Goal: Task Accomplishment & Management: Complete application form

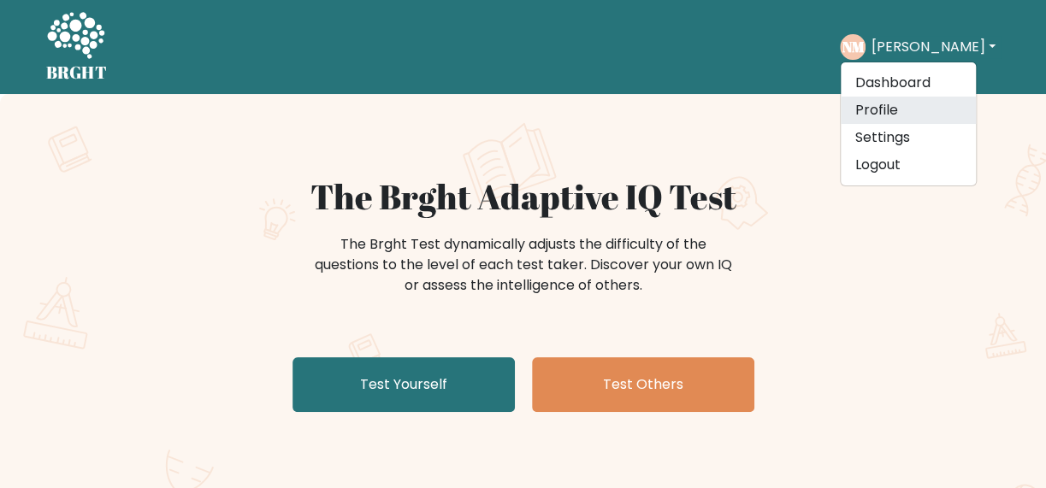
click at [879, 115] on link "Profile" at bounding box center [908, 110] width 135 height 27
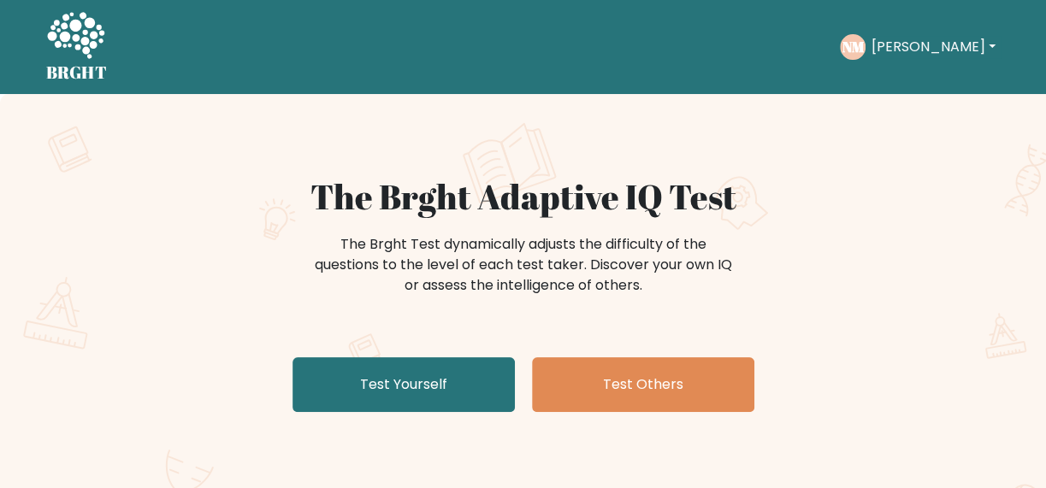
scroll to position [256, 0]
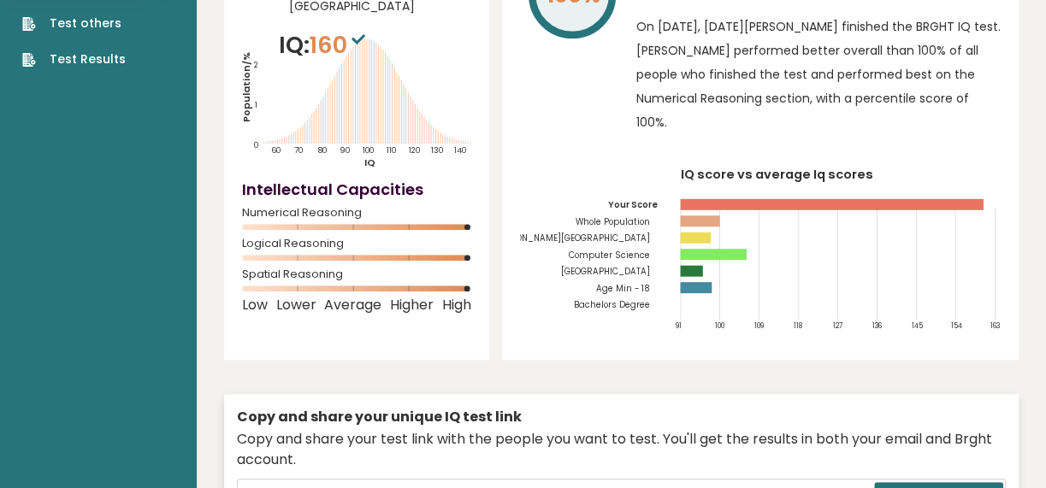
scroll to position [85, 0]
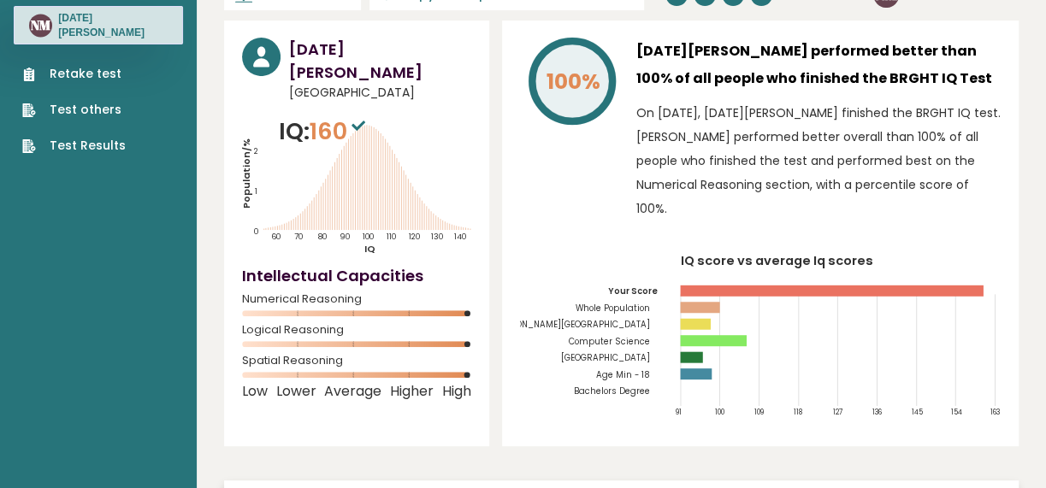
click at [633, 352] on tspan "Philippines" at bounding box center [604, 357] width 89 height 11
click at [609, 319] on tspan "President Ramon Magsaysay State University" at bounding box center [548, 324] width 204 height 11
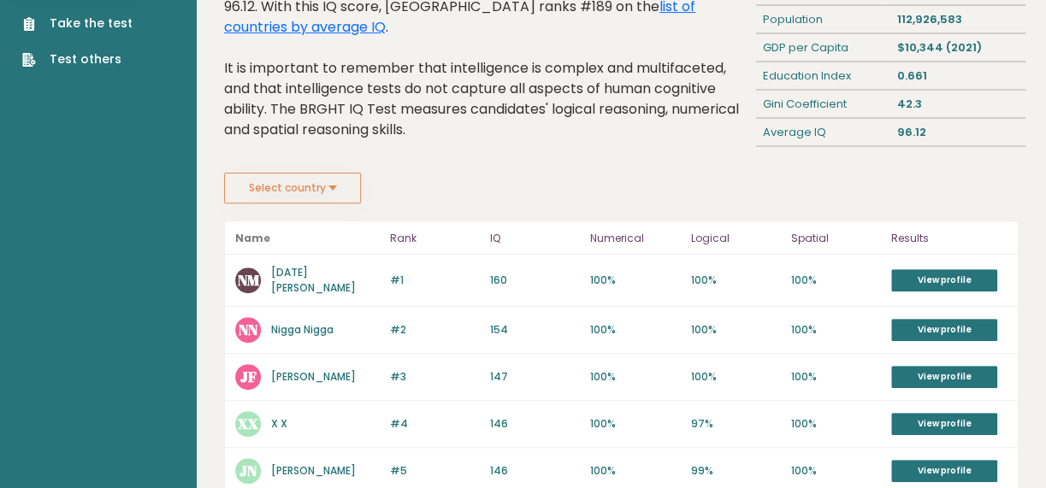
scroll to position [256, 0]
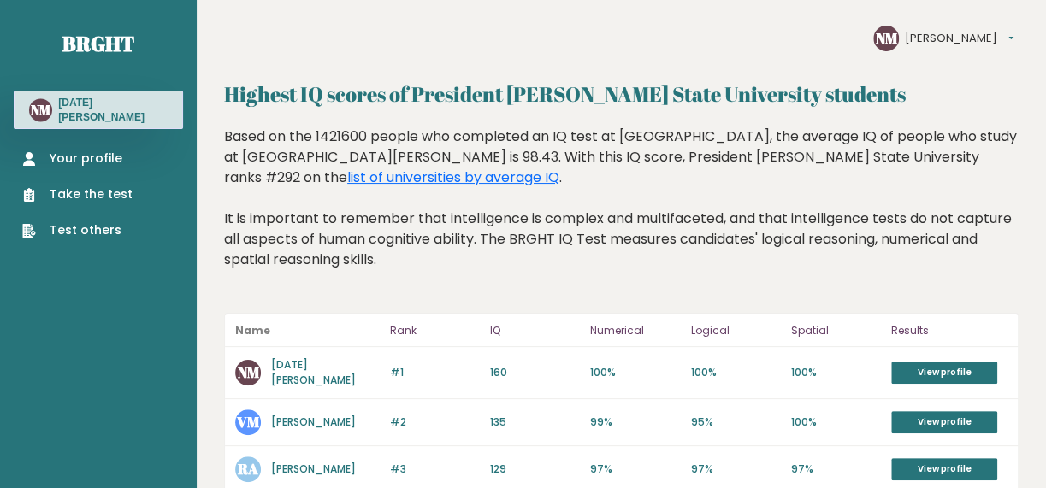
drag, startPoint x: 607, startPoint y: 168, endPoint x: 606, endPoint y: 270, distance: 101.8
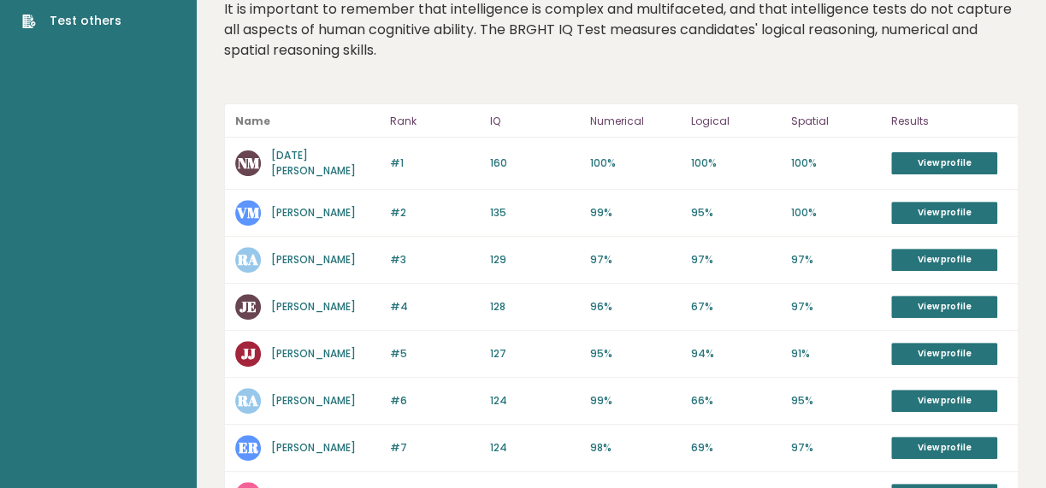
drag, startPoint x: 656, startPoint y: 207, endPoint x: 652, endPoint y: 316, distance: 108.7
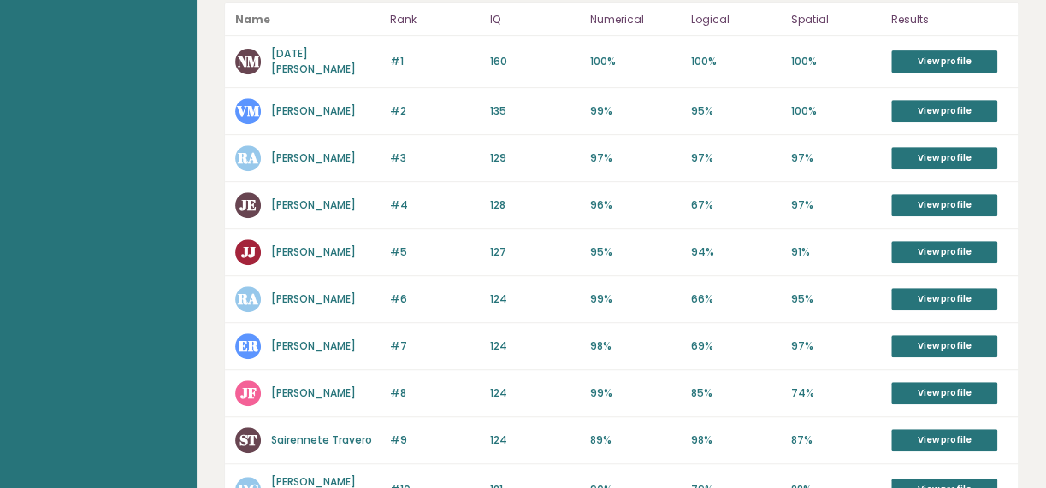
drag, startPoint x: 600, startPoint y: 129, endPoint x: 599, endPoint y: 171, distance: 41.9
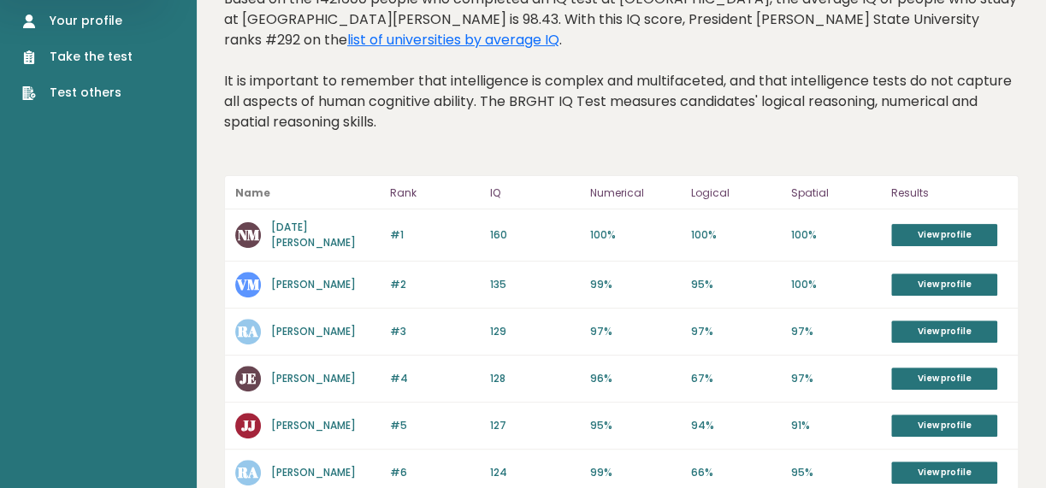
scroll to position [0, 0]
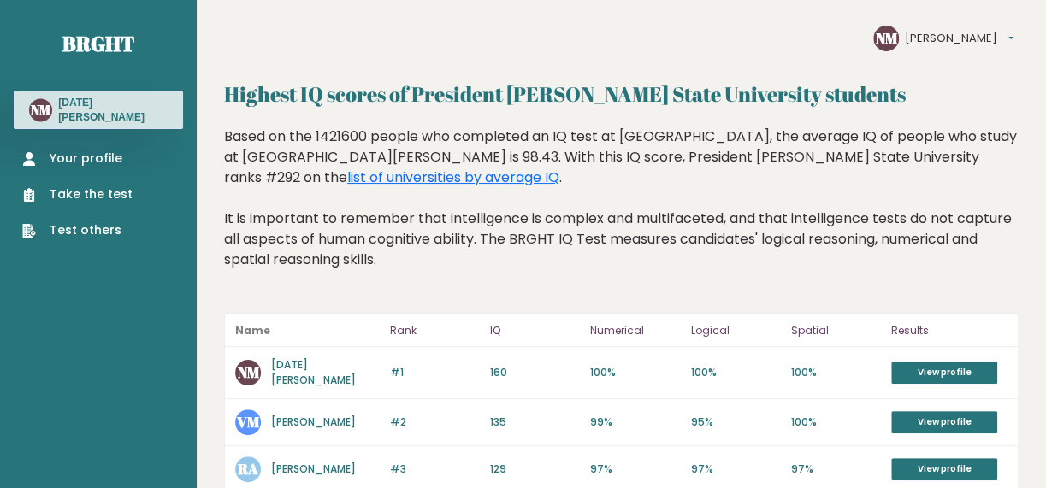
drag, startPoint x: 415, startPoint y: 89, endPoint x: 959, endPoint y: 86, distance: 543.9
click at [959, 86] on h2 "Highest IQ scores of President Ramon Magsaysay State University students" at bounding box center [621, 94] width 794 height 31
click at [81, 156] on link "Your profile" at bounding box center [77, 159] width 110 height 18
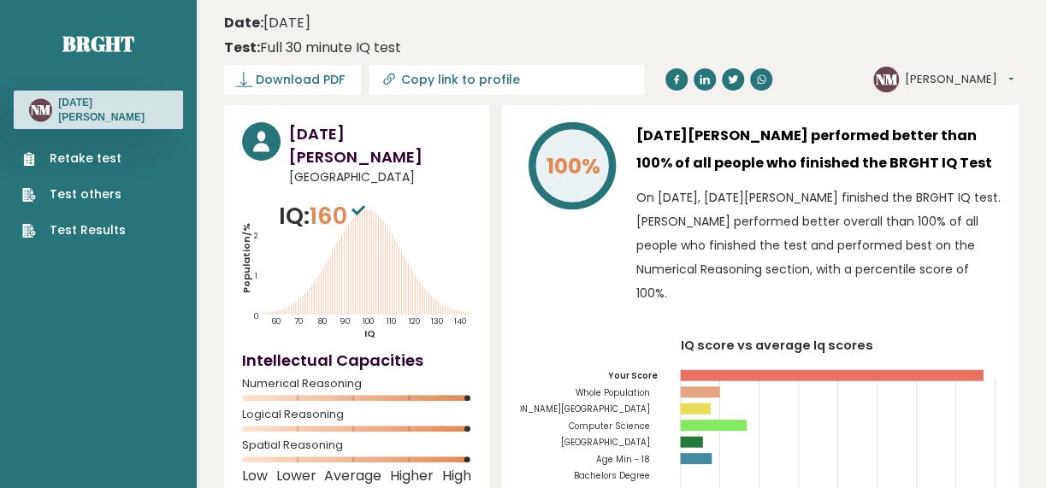
click at [78, 151] on link "Retake test" at bounding box center [73, 159] width 103 height 18
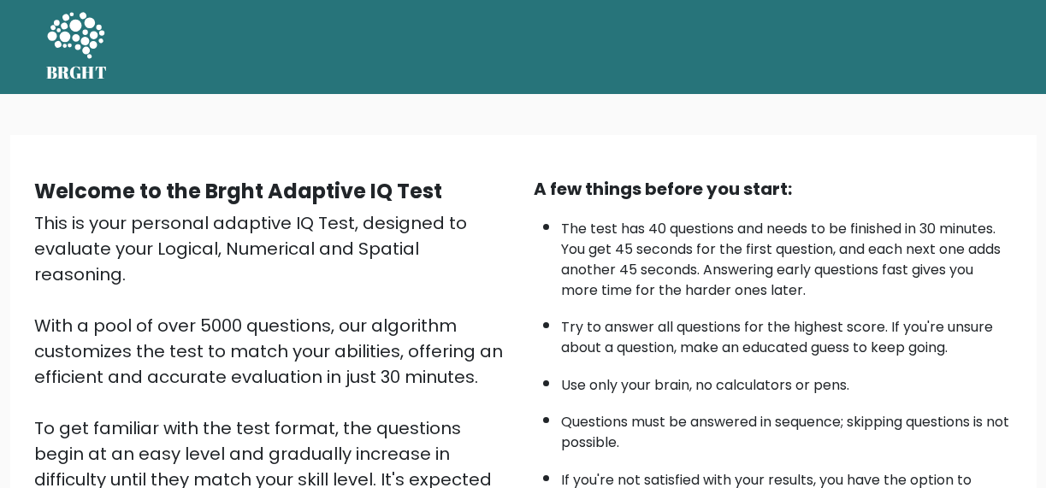
scroll to position [295, 0]
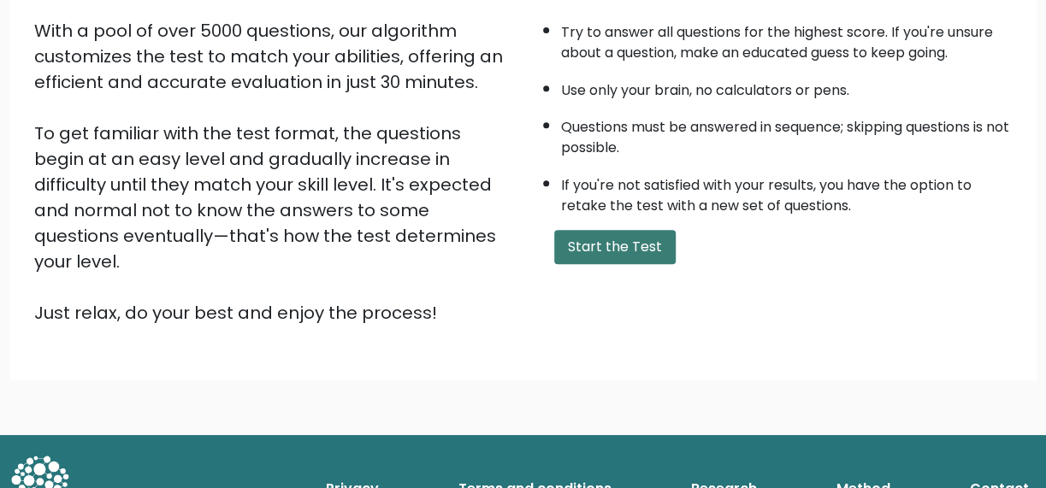
click at [616, 236] on button "Start the Test" at bounding box center [614, 247] width 121 height 34
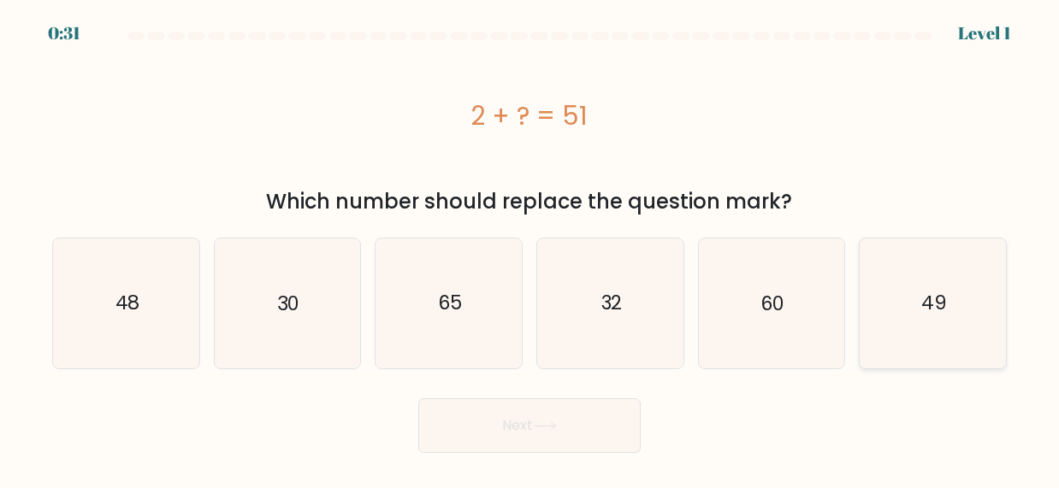
click at [965, 321] on icon "49" at bounding box center [933, 304] width 130 height 130
click at [530, 249] on input "f. 49" at bounding box center [529, 247] width 1 height 4
radio input "true"
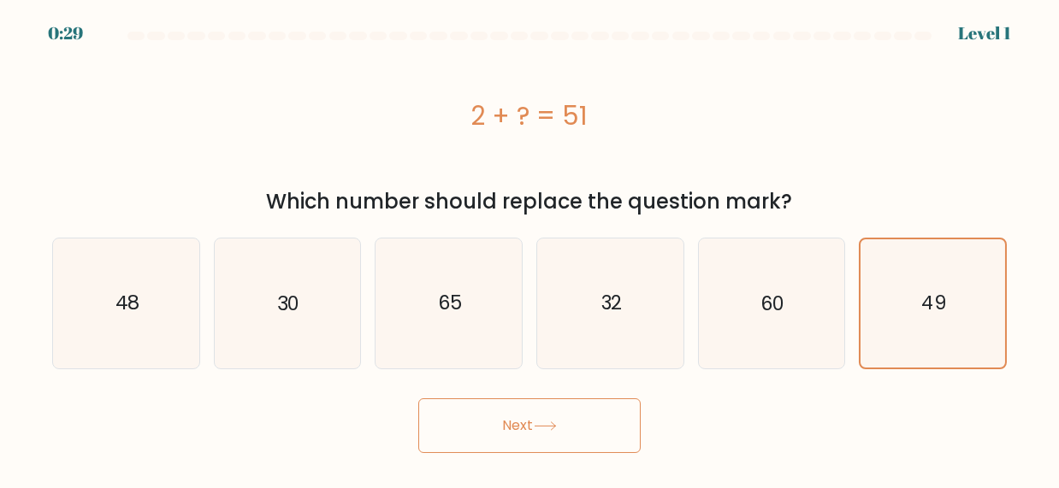
click at [529, 428] on button "Next" at bounding box center [529, 426] width 222 height 55
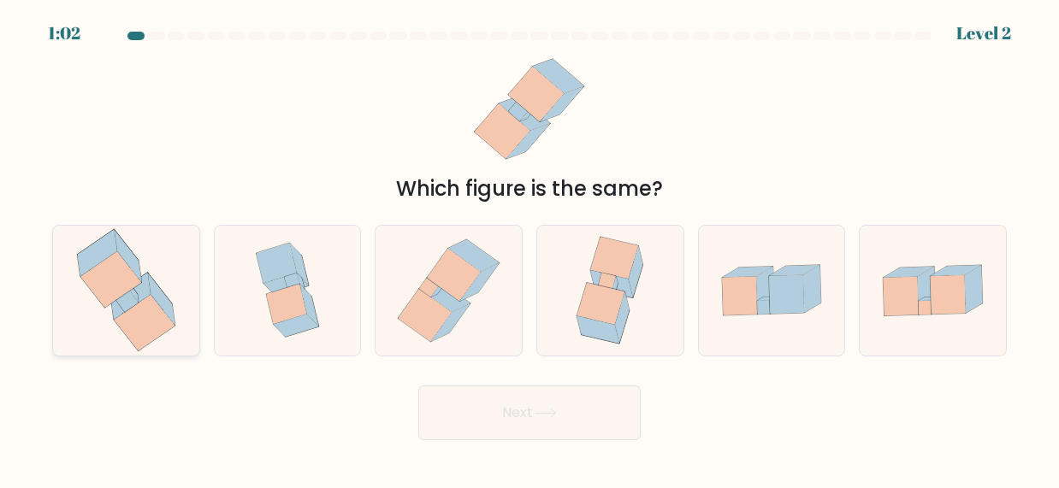
click at [175, 302] on icon at bounding box center [126, 291] width 123 height 130
click at [529, 249] on input "a." at bounding box center [529, 247] width 1 height 4
radio input "true"
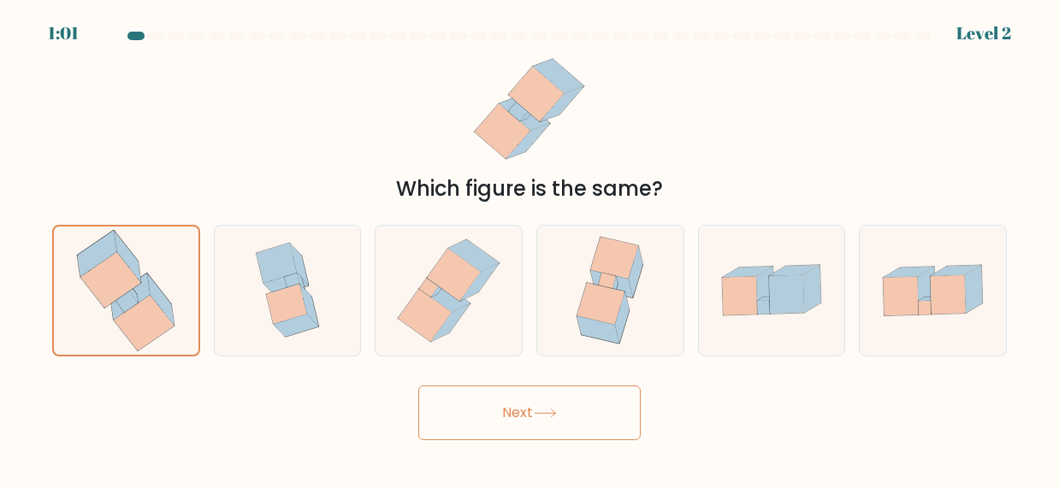
click at [581, 434] on button "Next" at bounding box center [529, 413] width 222 height 55
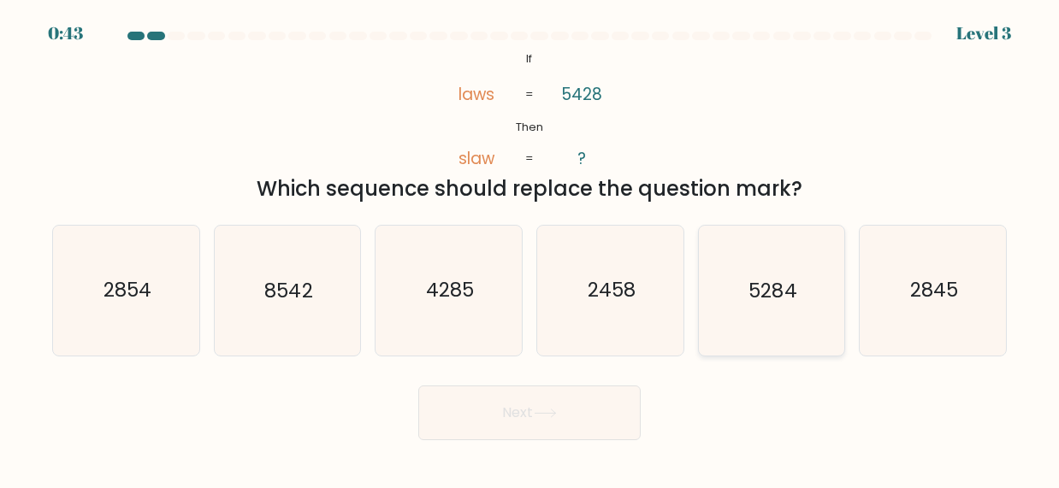
click at [747, 280] on icon "5284" at bounding box center [771, 291] width 130 height 130
click at [530, 249] on input "e. 5284" at bounding box center [529, 247] width 1 height 4
radio input "true"
click at [243, 295] on icon "8542" at bounding box center [287, 291] width 130 height 130
click at [529, 249] on input "b. 8542" at bounding box center [529, 247] width 1 height 4
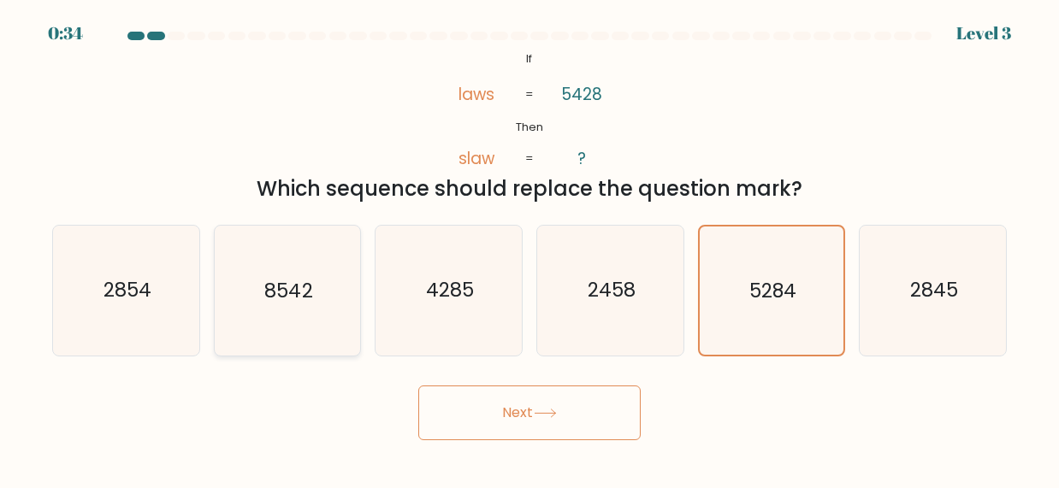
radio input "true"
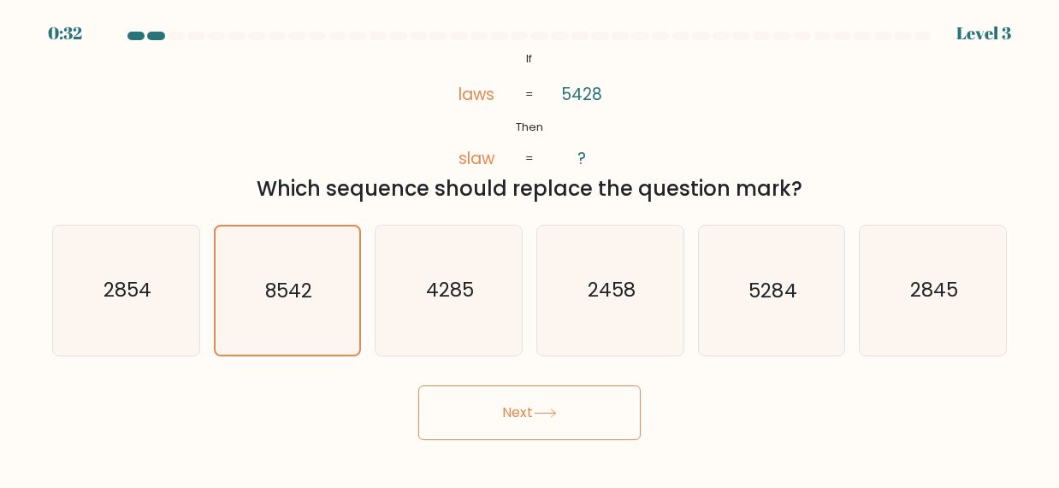
click at [472, 414] on button "Next" at bounding box center [529, 413] width 222 height 55
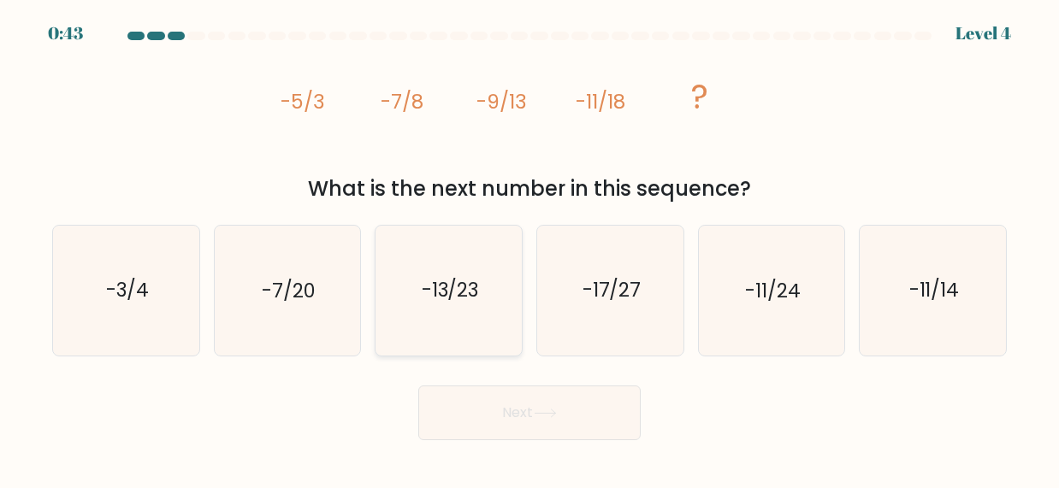
click at [444, 257] on icon "-13/23" at bounding box center [449, 291] width 130 height 130
click at [529, 249] on input "c. -13/23" at bounding box center [529, 247] width 1 height 4
radio input "true"
click at [499, 393] on button "Next" at bounding box center [529, 413] width 222 height 55
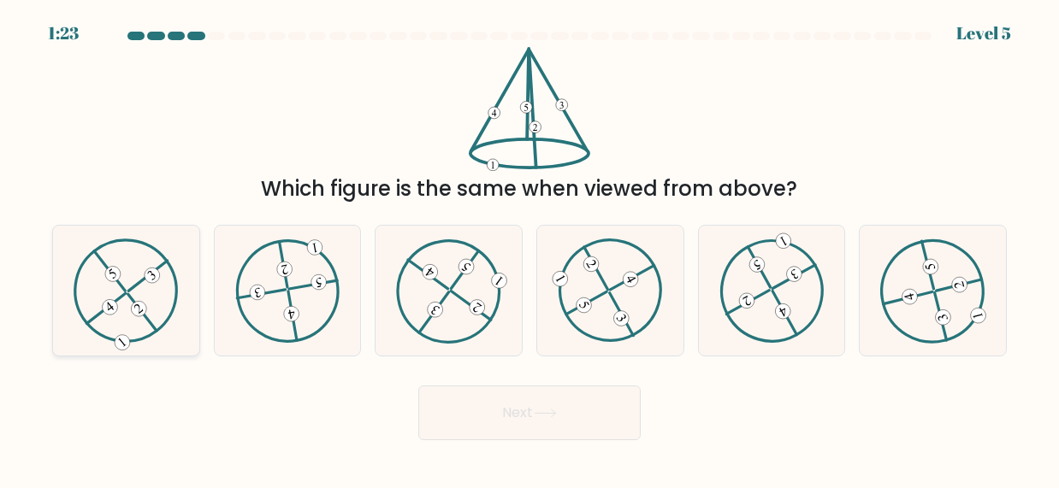
click at [138, 332] on icon at bounding box center [126, 290] width 104 height 103
click at [529, 249] on input "a." at bounding box center [529, 247] width 1 height 4
radio input "true"
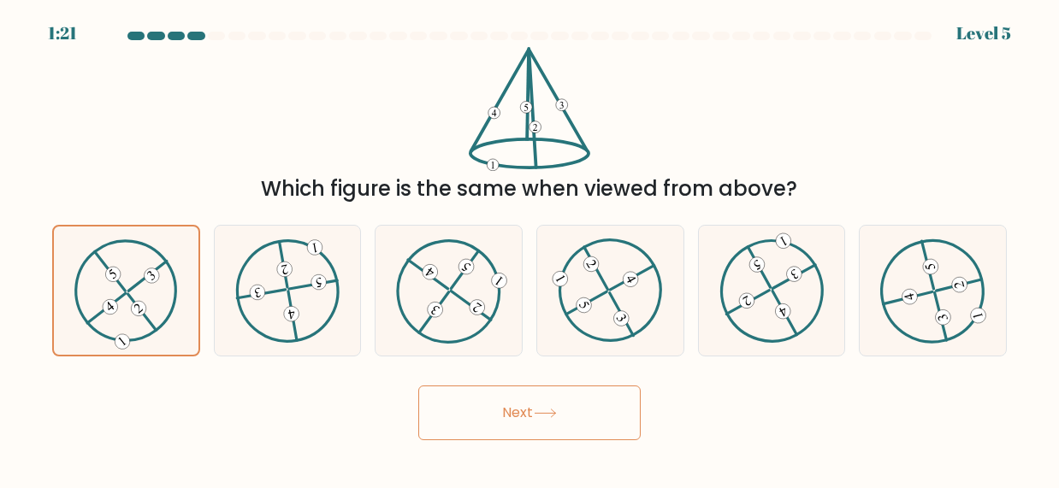
click at [605, 417] on button "Next" at bounding box center [529, 413] width 222 height 55
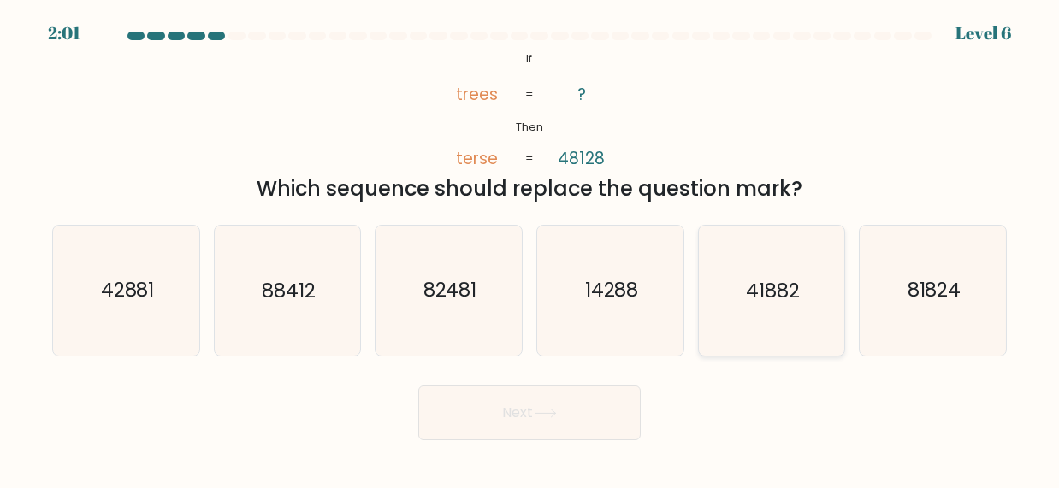
click at [788, 305] on icon "41882" at bounding box center [771, 291] width 130 height 130
click at [530, 249] on input "e. 41882" at bounding box center [529, 247] width 1 height 4
radio input "true"
click at [567, 404] on button "Next" at bounding box center [529, 413] width 222 height 55
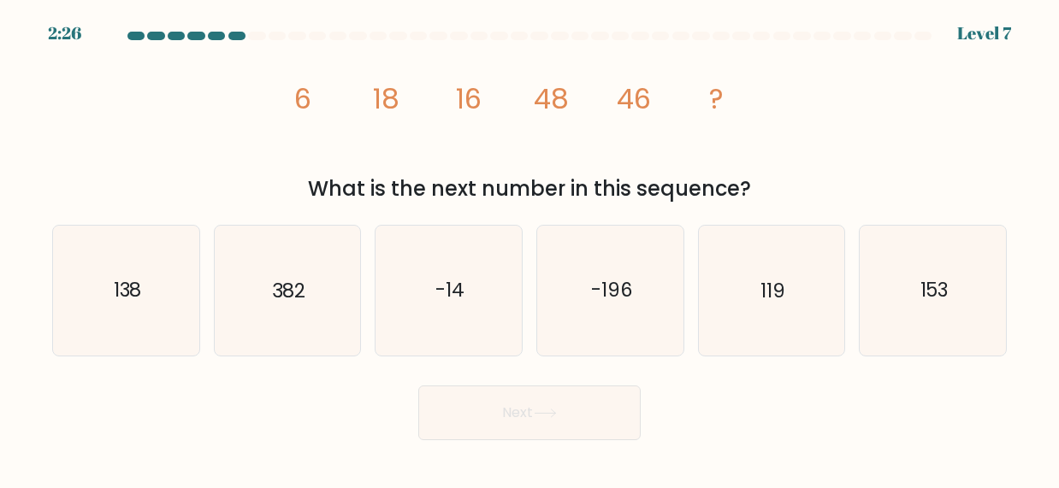
click at [51, 29] on div "2:26" at bounding box center [64, 34] width 33 height 26
click at [51, 29] on div "2:25" at bounding box center [64, 34] width 32 height 26
click at [387, 106] on tspan "18" at bounding box center [386, 99] width 27 height 38
click at [993, 30] on div "Level 7" at bounding box center [984, 34] width 54 height 26
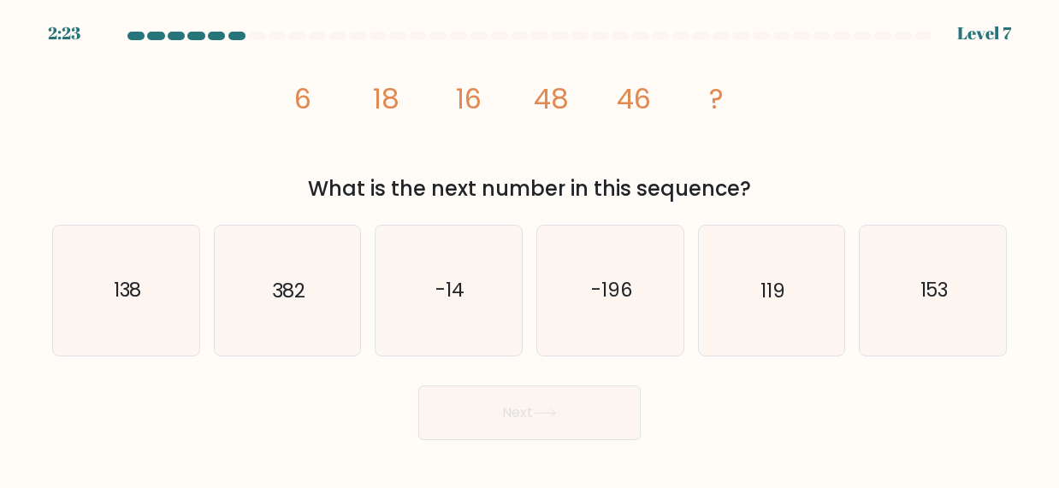
click at [842, 136] on div "image/svg+xml 6 18 16 48 46 ? What is the next number in this sequence?" at bounding box center [529, 125] width 975 height 157
click at [610, 105] on icon "image/svg+xml 6 18 16 48 46 ?" at bounding box center [529, 109] width 496 height 124
click at [611, 104] on icon "image/svg+xml 6 18 16 48 46 ?" at bounding box center [529, 109] width 496 height 124
click at [707, 145] on icon "image/svg+xml 6 18 16 48 46 ?" at bounding box center [529, 109] width 496 height 124
click at [953, 299] on icon "153" at bounding box center [933, 291] width 130 height 130
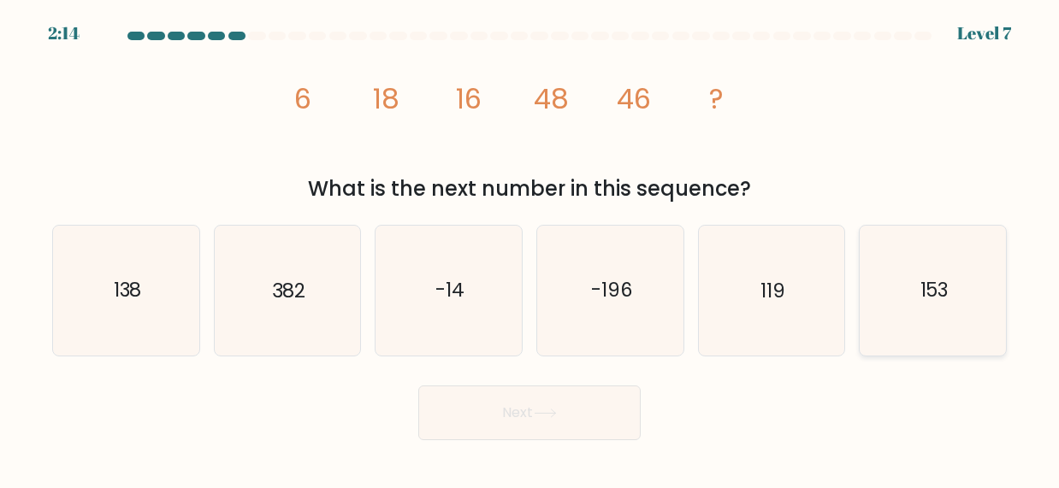
click at [530, 249] on input "f. 153" at bounding box center [529, 247] width 1 height 4
radio input "true"
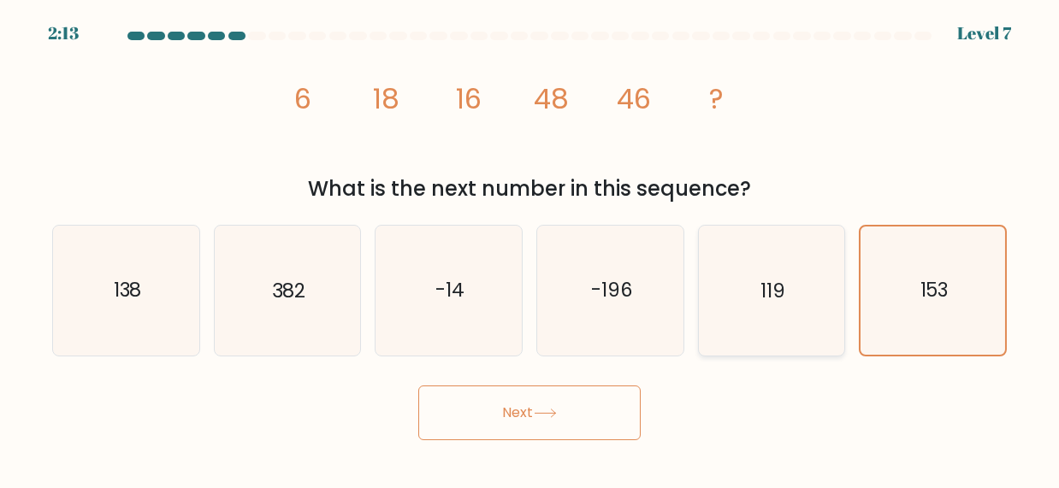
click at [828, 270] on icon "119" at bounding box center [771, 291] width 130 height 130
click at [530, 249] on input "e. 119" at bounding box center [529, 247] width 1 height 4
radio input "true"
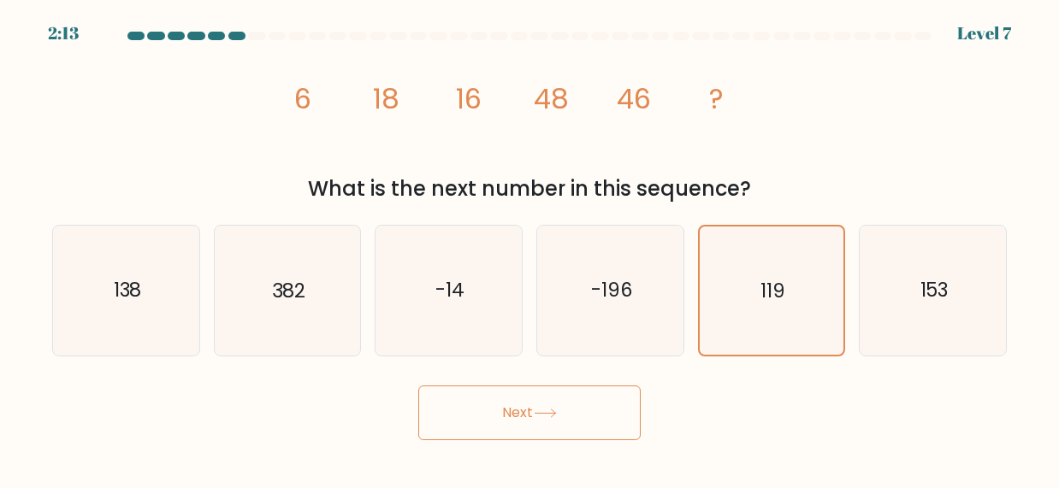
click at [724, 169] on icon "image/svg+xml 6 18 16 48 46 ?" at bounding box center [529, 109] width 496 height 124
click at [123, 252] on icon "138" at bounding box center [127, 291] width 130 height 130
click at [529, 249] on input "a. 138" at bounding box center [529, 247] width 1 height 4
radio input "true"
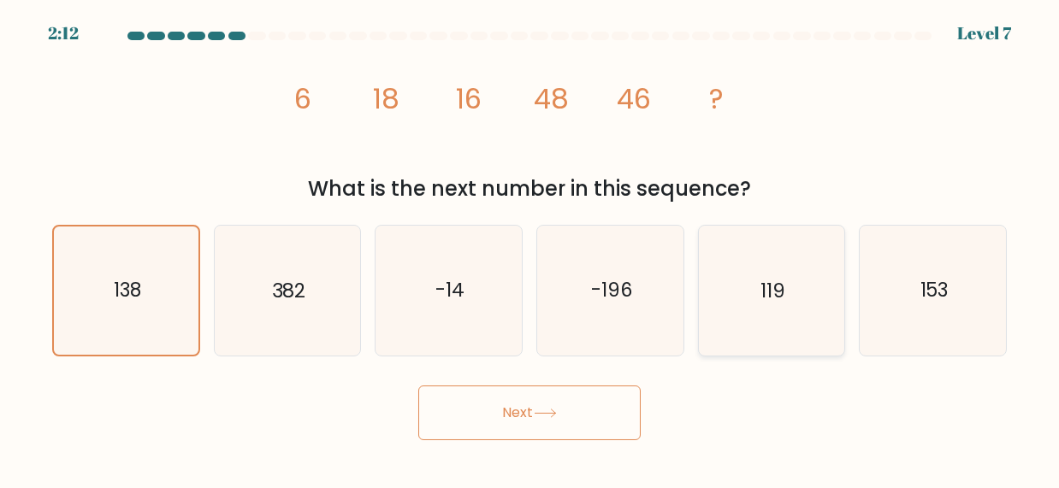
click at [757, 255] on icon "119" at bounding box center [771, 291] width 130 height 130
click at [530, 249] on input "e. 119" at bounding box center [529, 247] width 1 height 4
radio input "true"
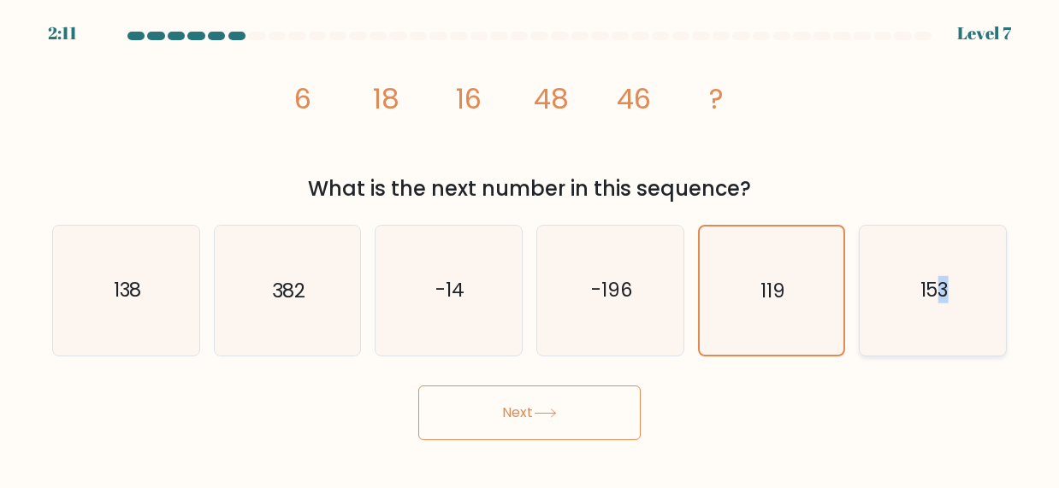
click at [943, 257] on icon "153" at bounding box center [933, 291] width 130 height 130
drag, startPoint x: 929, startPoint y: 292, endPoint x: 939, endPoint y: 310, distance: 21.4
click at [928, 292] on text "153" at bounding box center [934, 290] width 28 height 27
click at [530, 249] on input "f. 153" at bounding box center [529, 247] width 1 height 4
radio input "true"
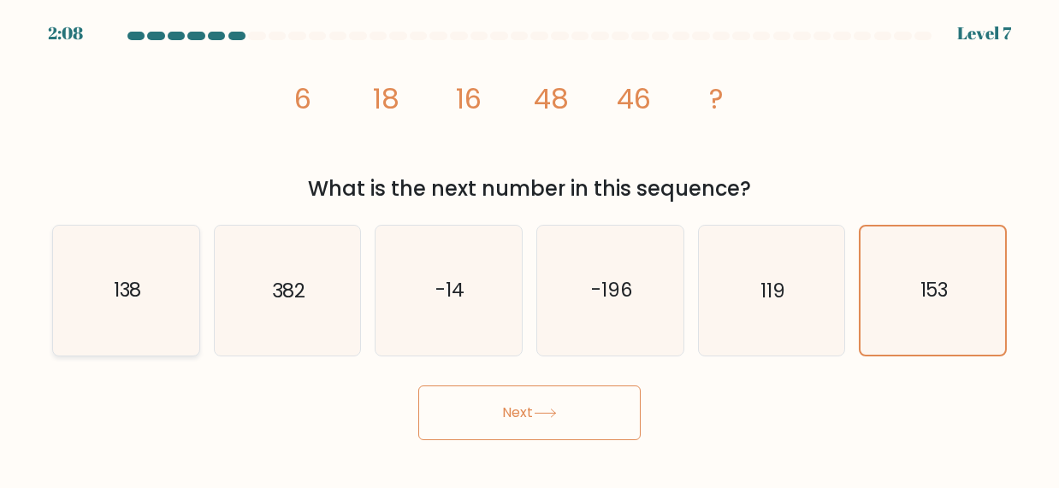
click at [123, 302] on text "138" at bounding box center [127, 290] width 28 height 27
click at [529, 249] on input "a. 138" at bounding box center [529, 247] width 1 height 4
radio input "true"
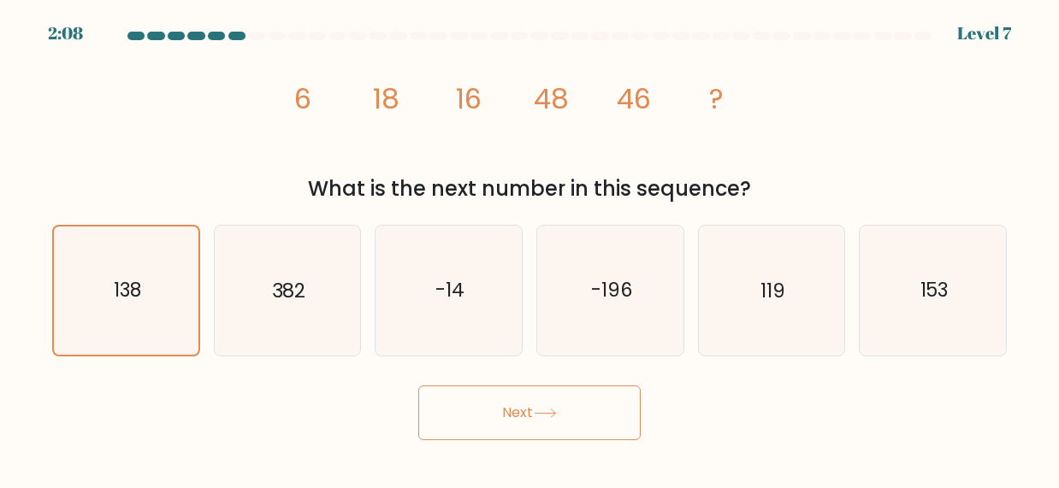
click at [601, 411] on button "Next" at bounding box center [529, 413] width 222 height 55
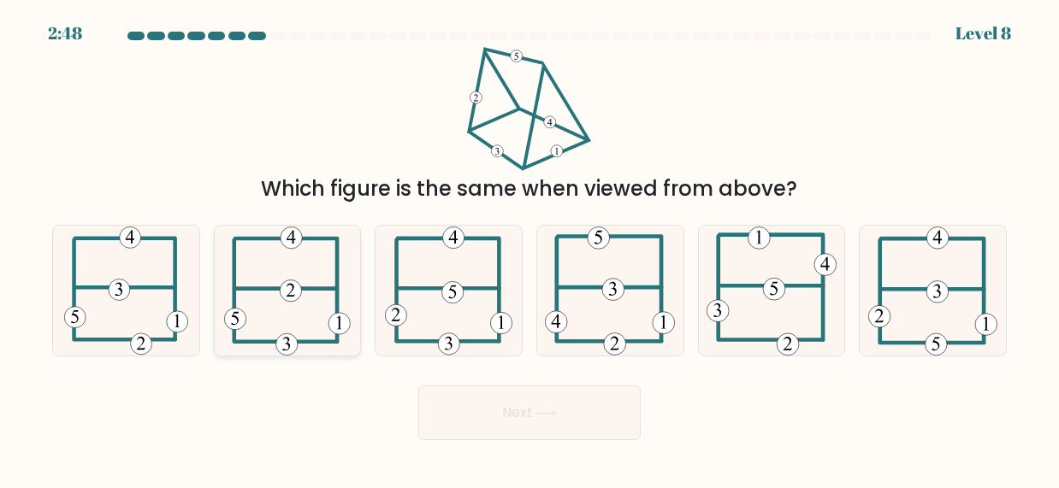
click at [315, 307] on icon at bounding box center [287, 291] width 126 height 130
click at [529, 249] on input "b." at bounding box center [529, 247] width 1 height 4
radio input "true"
click at [466, 312] on icon at bounding box center [448, 291] width 127 height 130
click at [529, 249] on input "c." at bounding box center [529, 247] width 1 height 4
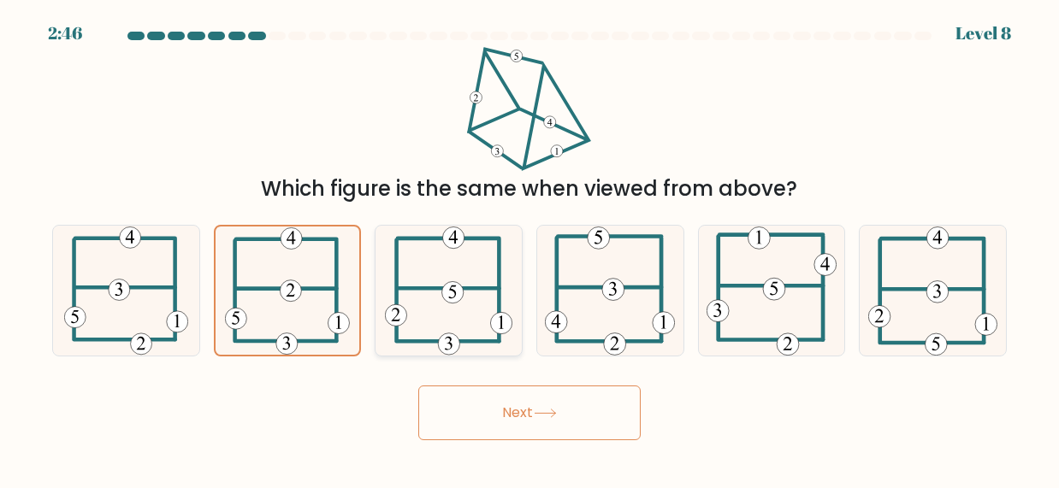
radio input "true"
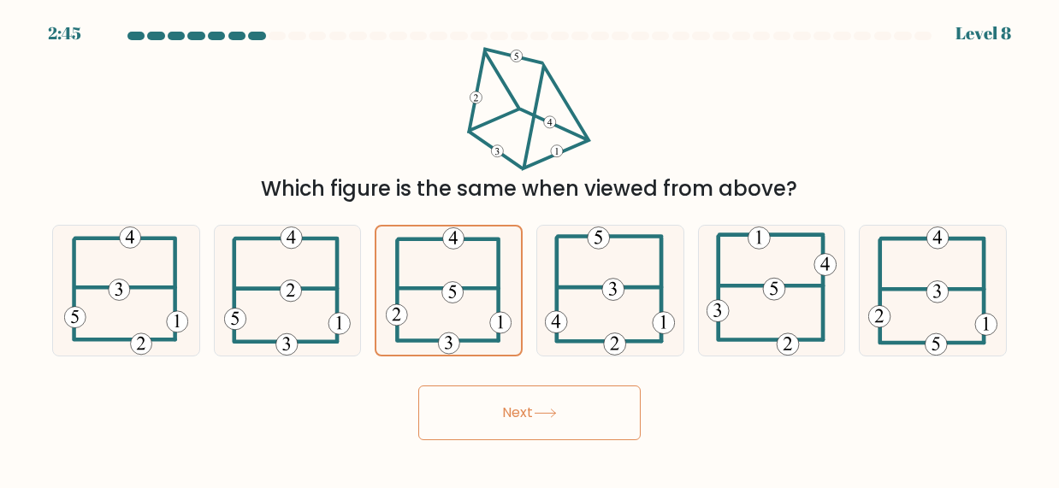
click at [558, 419] on button "Next" at bounding box center [529, 413] width 222 height 55
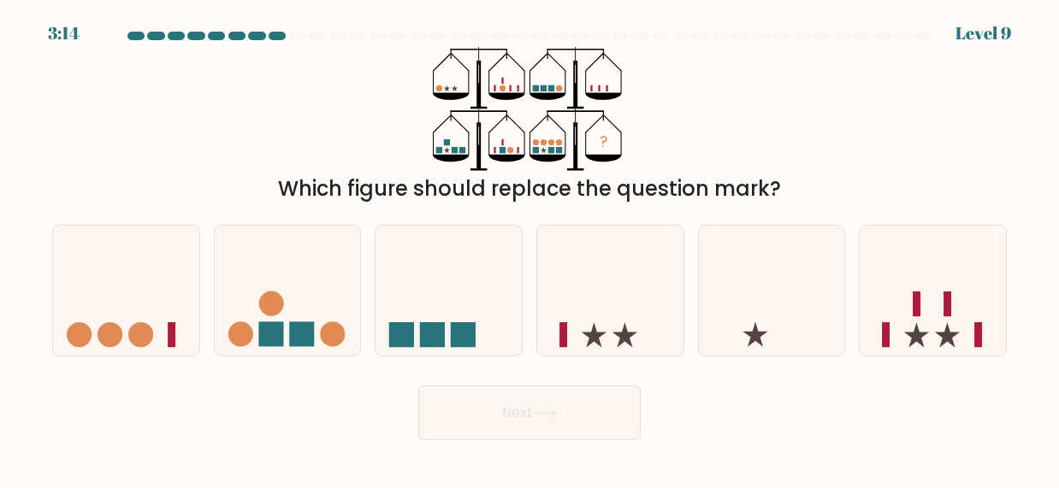
click at [558, 94] on icon at bounding box center [547, 96] width 36 height 7
click at [535, 127] on icon "?" at bounding box center [530, 109] width 194 height 124
click at [542, 147] on icon "?" at bounding box center [530, 109] width 194 height 124
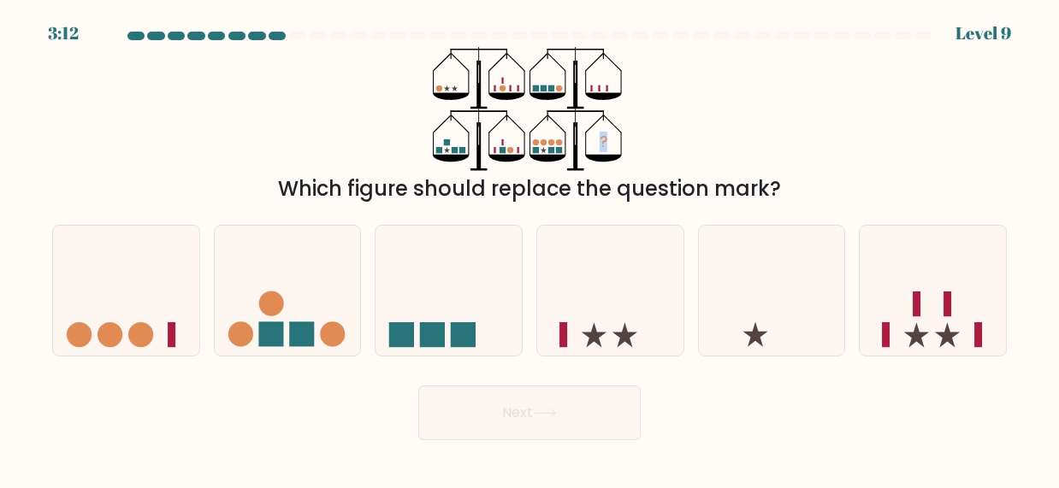
click at [542, 147] on icon "?" at bounding box center [530, 109] width 194 height 124
click at [541, 147] on icon "?" at bounding box center [530, 109] width 194 height 124
click at [549, 131] on icon "?" at bounding box center [530, 109] width 194 height 124
click at [503, 144] on icon "?" at bounding box center [530, 109] width 194 height 124
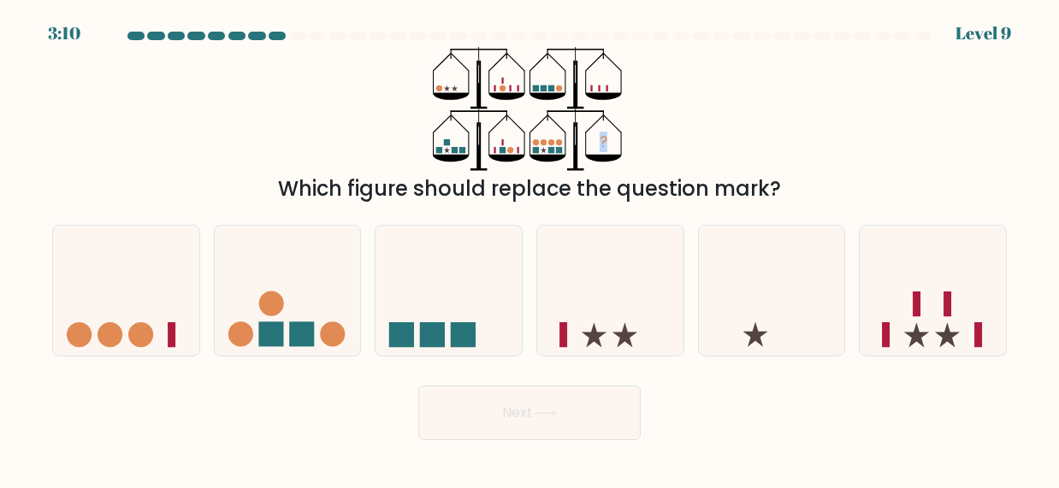
click at [503, 144] on icon "?" at bounding box center [530, 109] width 194 height 124
click at [489, 154] on icon "?" at bounding box center [530, 109] width 194 height 124
click at [637, 332] on icon at bounding box center [610, 290] width 146 height 121
click at [530, 249] on input "d." at bounding box center [529, 247] width 1 height 4
radio input "true"
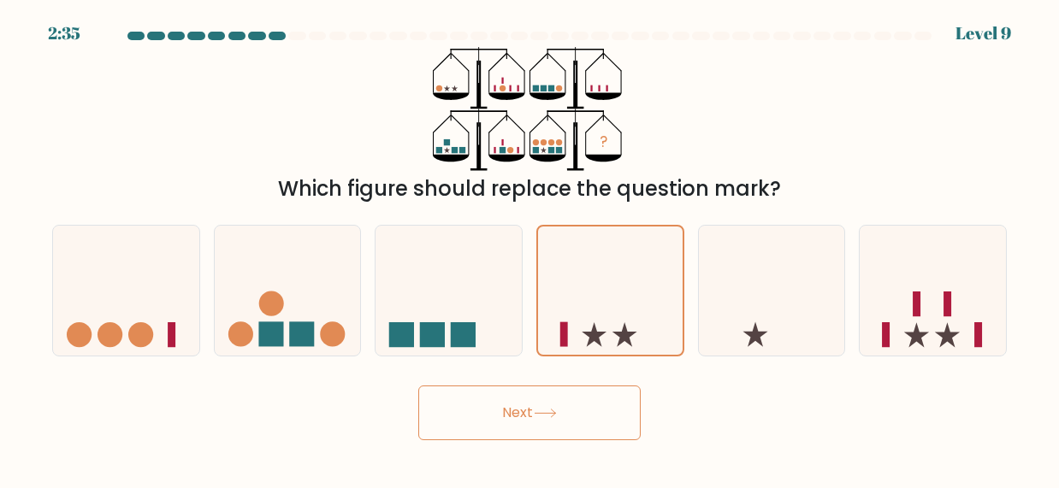
click at [558, 94] on icon at bounding box center [547, 96] width 36 height 7
click at [588, 103] on icon "?" at bounding box center [530, 109] width 194 height 124
click at [961, 322] on icon at bounding box center [932, 290] width 146 height 121
click at [530, 249] on input "f." at bounding box center [529, 247] width 1 height 4
radio input "true"
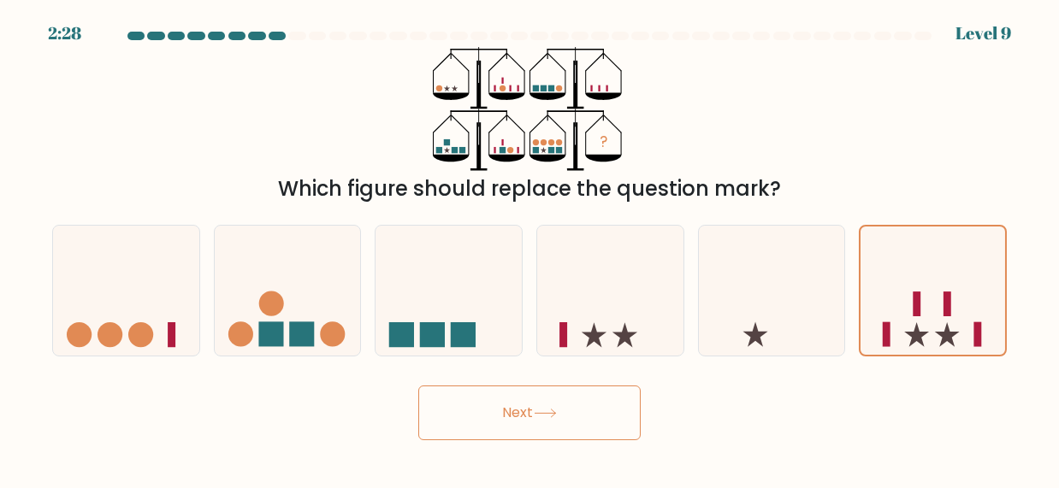
click at [484, 395] on button "Next" at bounding box center [529, 413] width 222 height 55
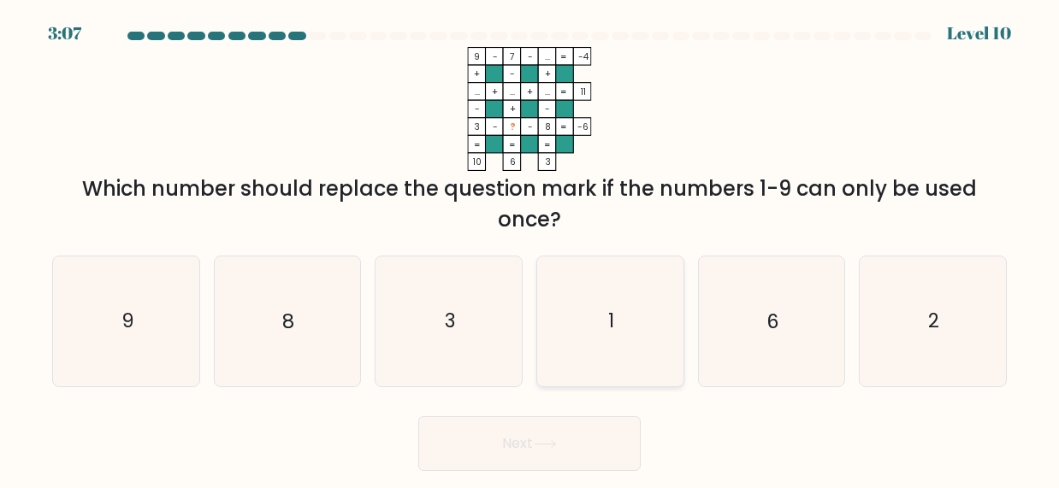
click at [604, 335] on icon "1" at bounding box center [611, 322] width 130 height 130
click at [530, 249] on input "d. 1" at bounding box center [529, 247] width 1 height 4
radio input "true"
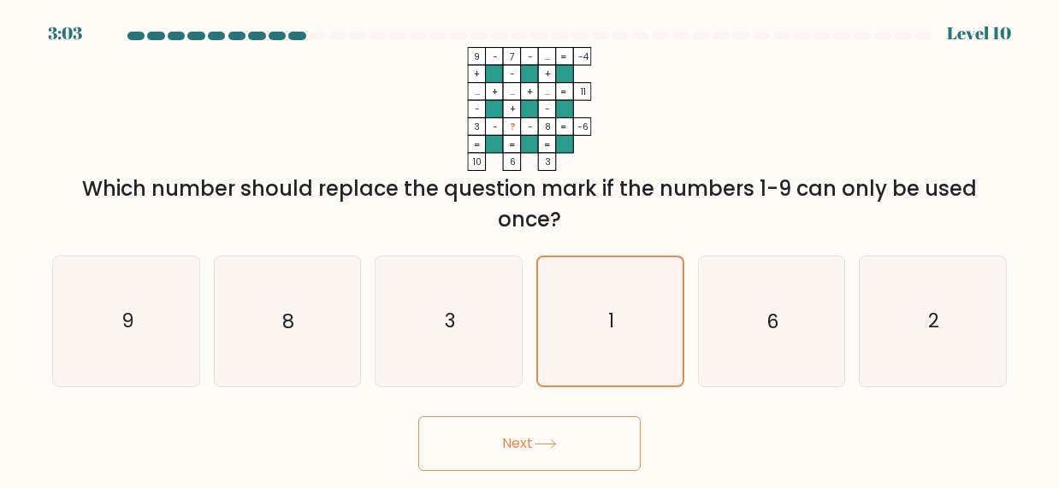
click at [536, 421] on button "Next" at bounding box center [529, 443] width 222 height 55
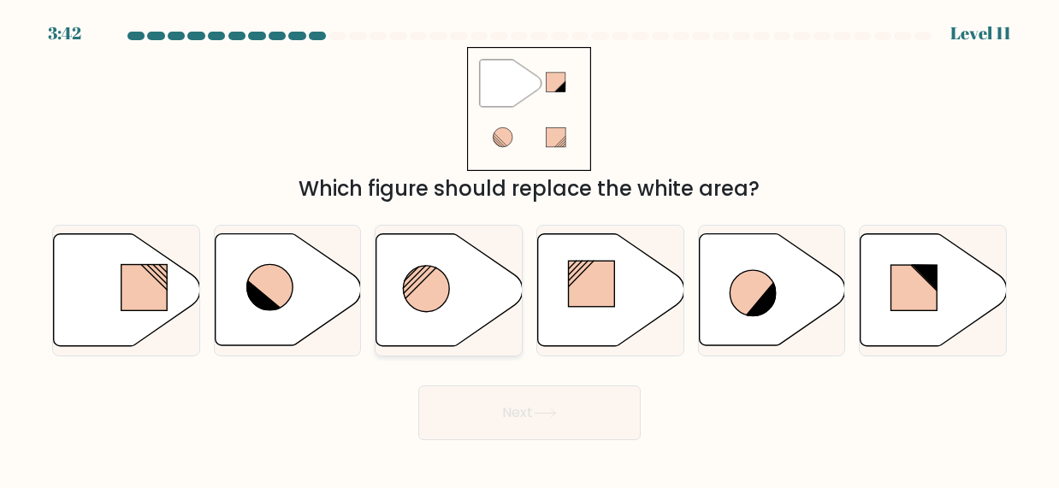
click at [452, 306] on icon at bounding box center [449, 290] width 146 height 112
click at [529, 249] on input "c." at bounding box center [529, 247] width 1 height 4
radio input "true"
click at [287, 293] on icon at bounding box center [270, 288] width 46 height 46
click at [529, 249] on input "b." at bounding box center [529, 247] width 1 height 4
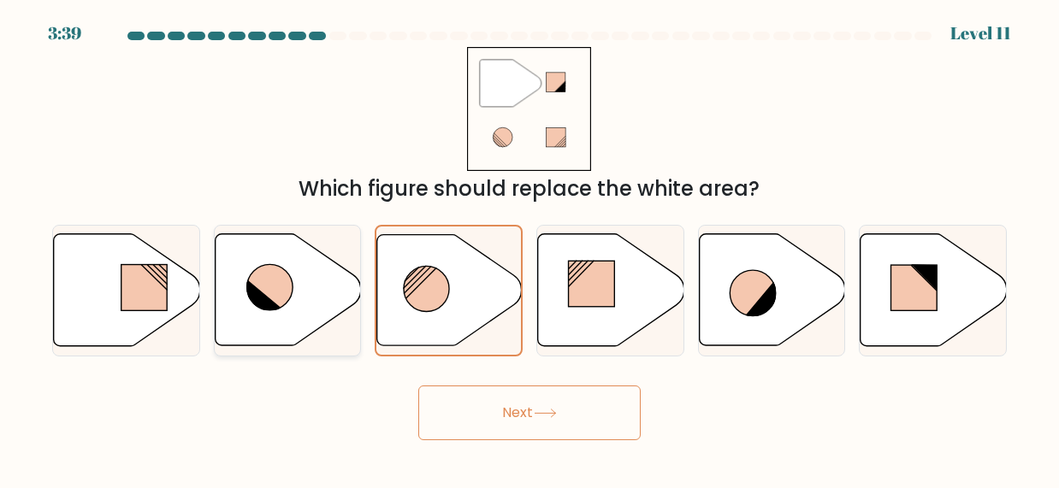
radio input "true"
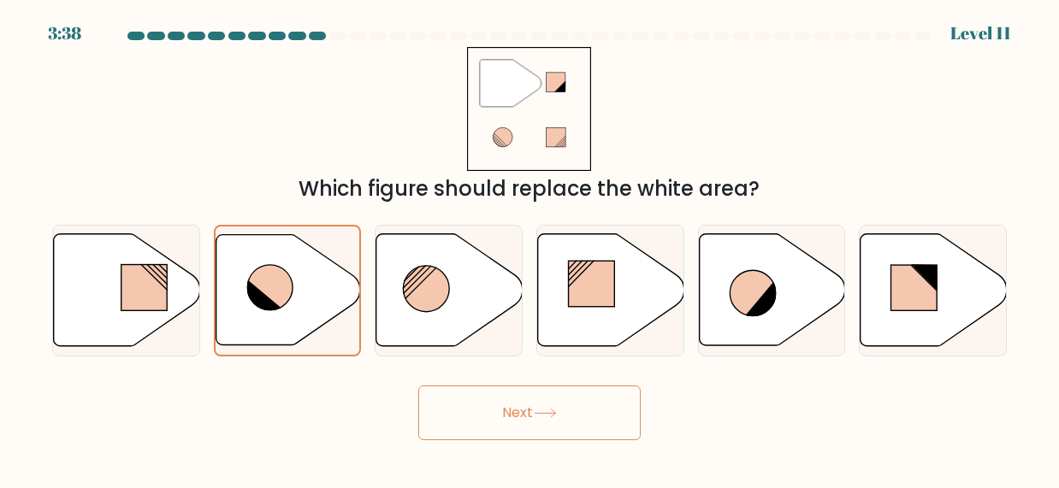
click at [576, 425] on button "Next" at bounding box center [529, 413] width 222 height 55
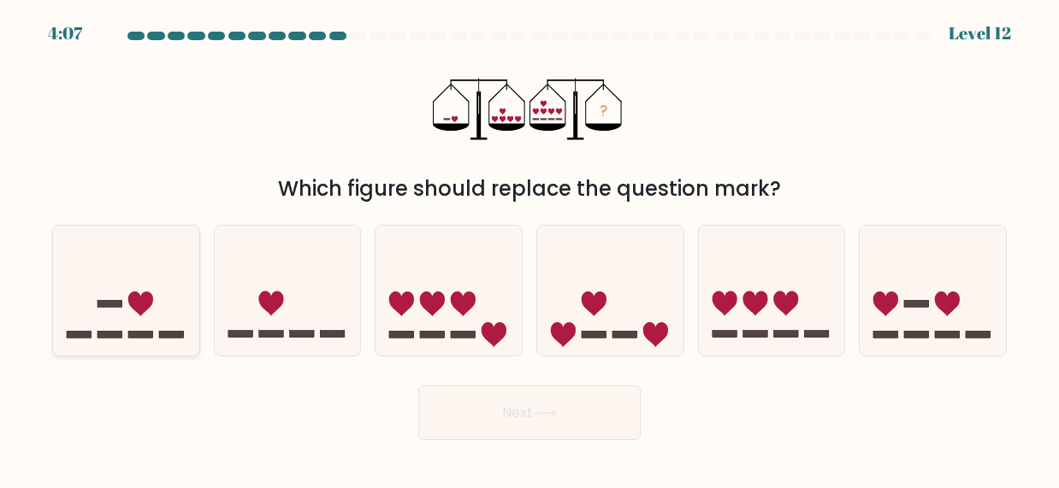
click at [140, 315] on icon at bounding box center [140, 304] width 25 height 25
click at [529, 249] on input "a." at bounding box center [529, 247] width 1 height 4
radio input "true"
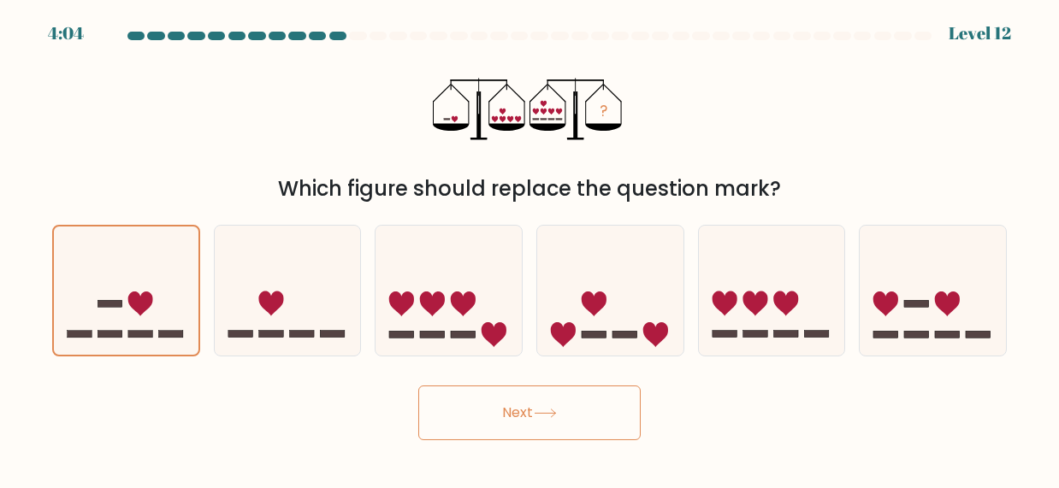
click at [549, 422] on button "Next" at bounding box center [529, 413] width 222 height 55
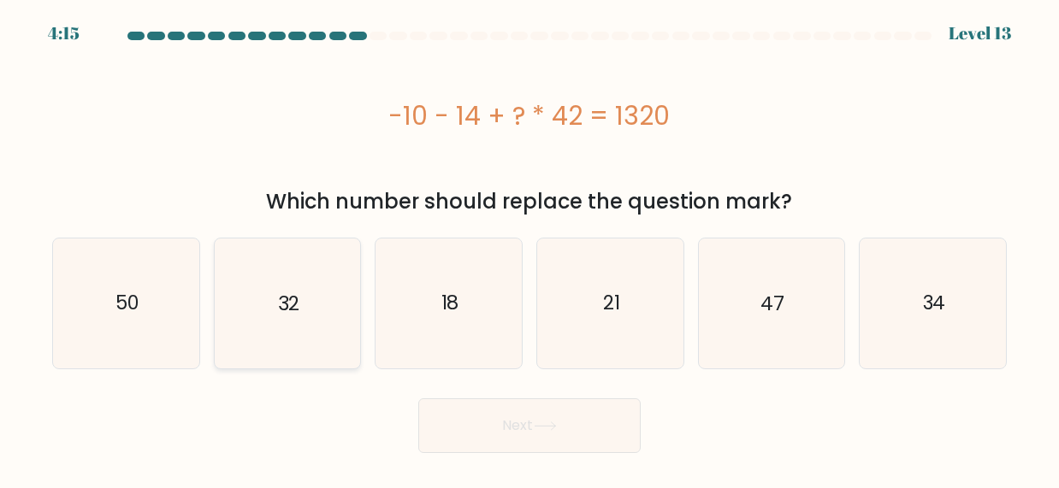
click at [275, 281] on icon "32" at bounding box center [287, 304] width 130 height 130
click at [529, 249] on input "b. 32" at bounding box center [529, 247] width 1 height 4
radio input "true"
click at [518, 430] on button "Next" at bounding box center [529, 426] width 222 height 55
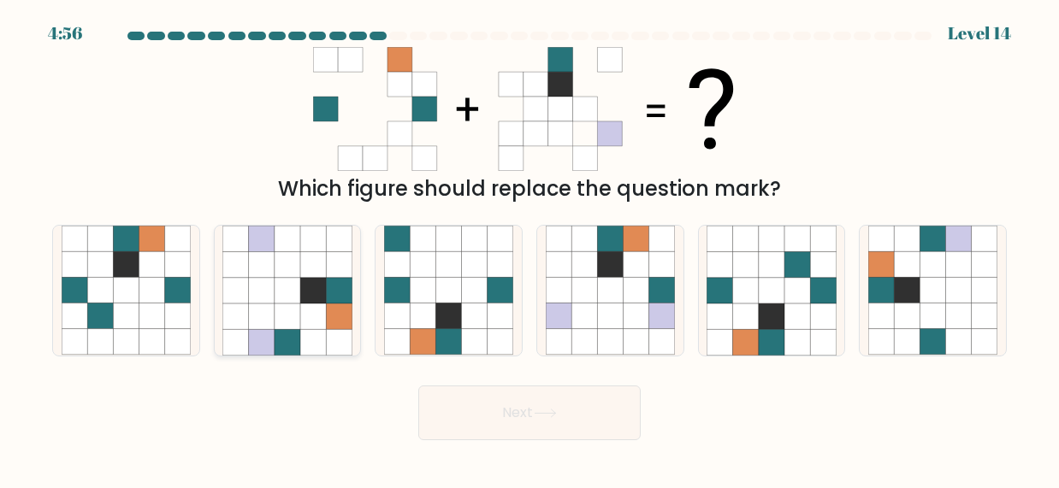
click at [304, 306] on icon at bounding box center [313, 317] width 26 height 26
click at [529, 249] on input "b." at bounding box center [529, 247] width 1 height 4
radio input "true"
click at [415, 304] on icon at bounding box center [423, 317] width 26 height 26
click at [529, 249] on input "c." at bounding box center [529, 247] width 1 height 4
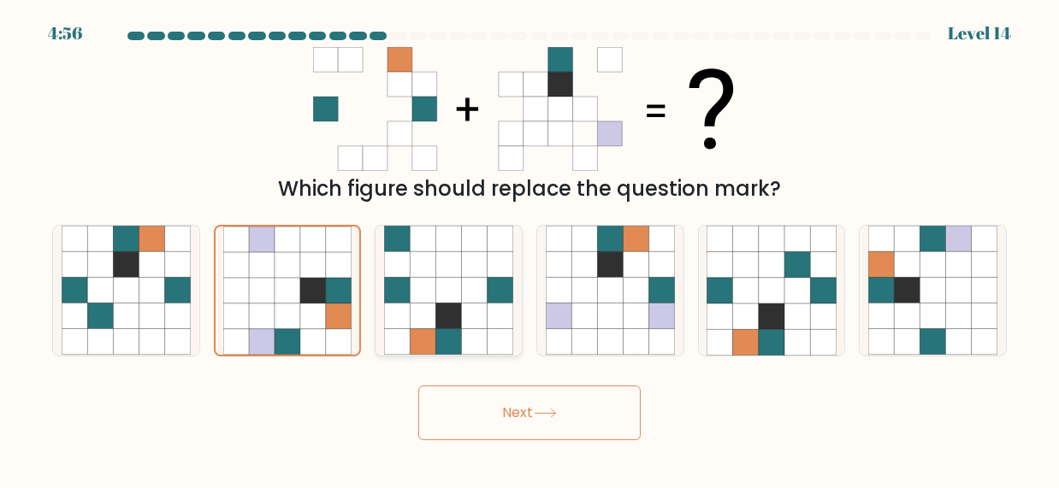
radio input "true"
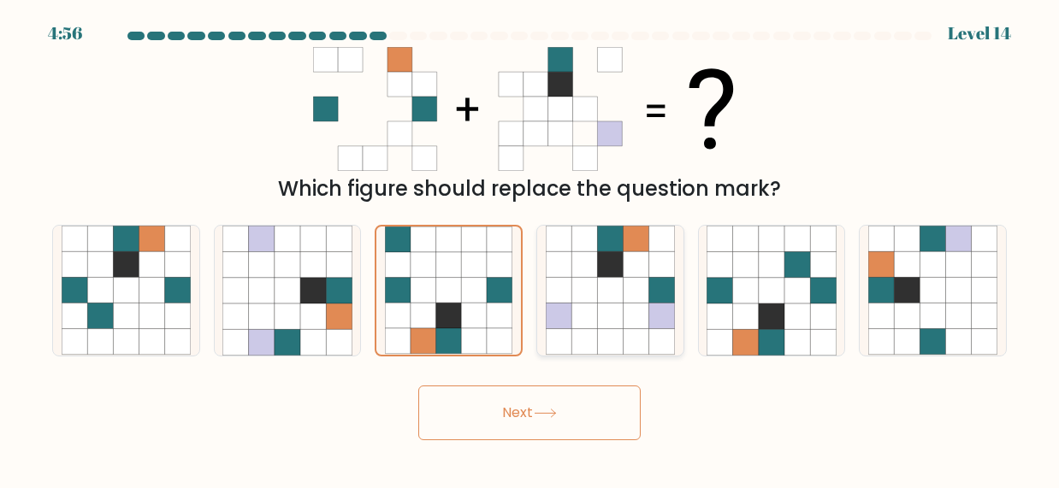
click at [591, 300] on icon at bounding box center [584, 291] width 26 height 26
click at [530, 249] on input "d." at bounding box center [529, 247] width 1 height 4
radio input "true"
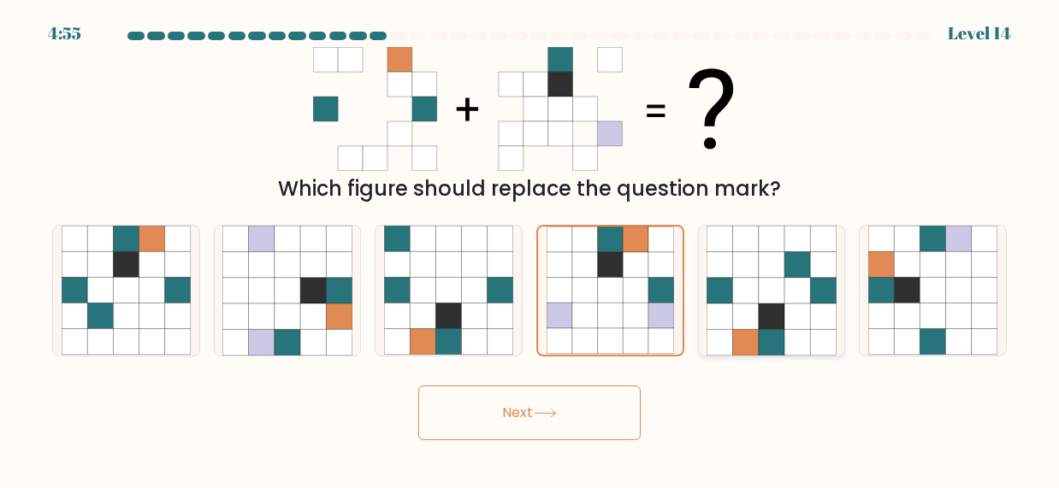
drag, startPoint x: 818, startPoint y: 308, endPoint x: 829, endPoint y: 308, distance: 11.1
click at [818, 308] on icon at bounding box center [823, 317] width 26 height 26
click at [530, 249] on input "e." at bounding box center [529, 247] width 1 height 4
radio input "true"
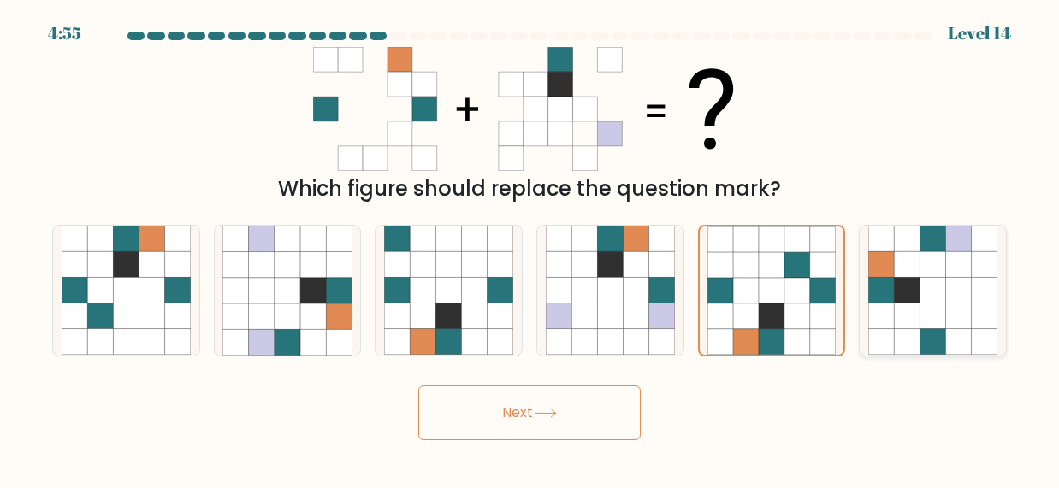
click at [899, 310] on icon at bounding box center [907, 317] width 26 height 26
click at [530, 249] on input "f." at bounding box center [529, 247] width 1 height 4
radio input "true"
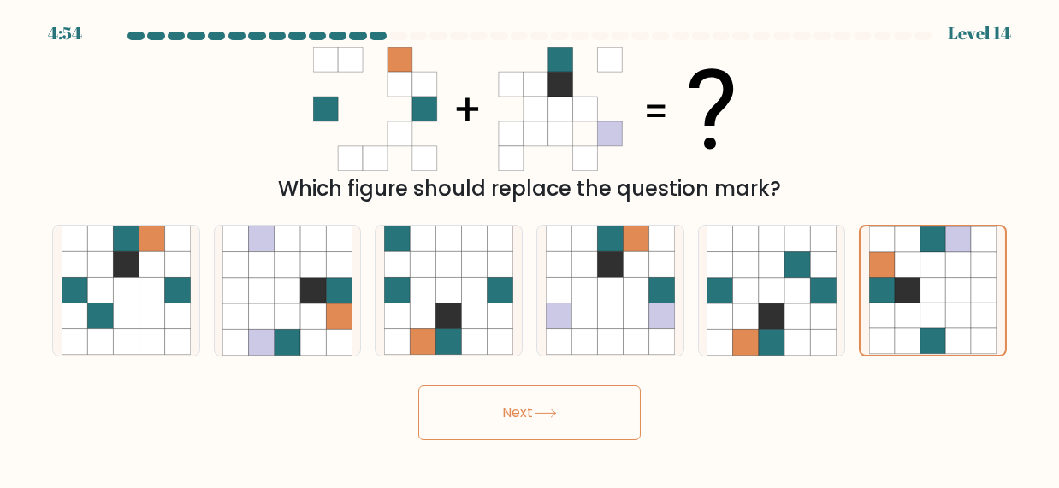
click at [593, 428] on button "Next" at bounding box center [529, 413] width 222 height 55
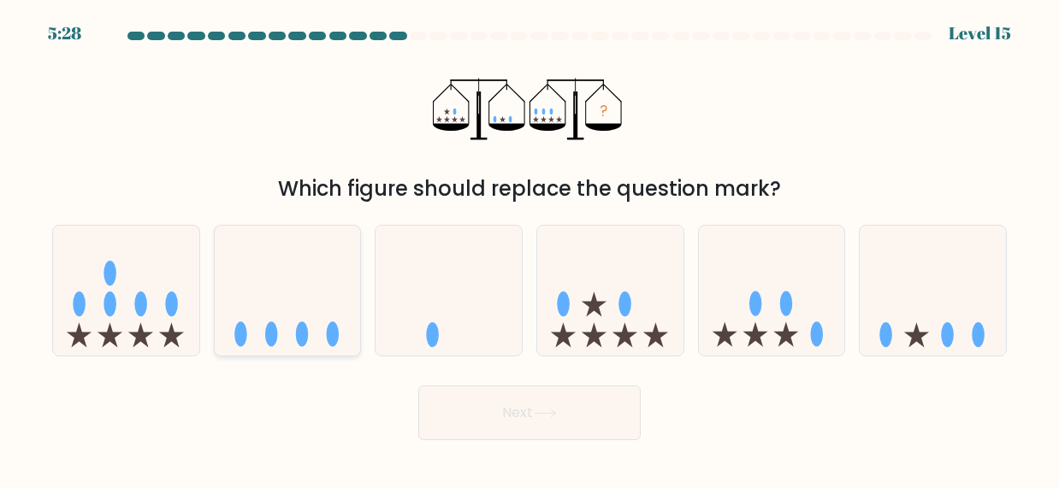
click at [334, 288] on icon at bounding box center [288, 290] width 146 height 121
click at [529, 249] on input "b." at bounding box center [529, 247] width 1 height 4
radio input "true"
click at [506, 393] on button "Next" at bounding box center [529, 413] width 222 height 55
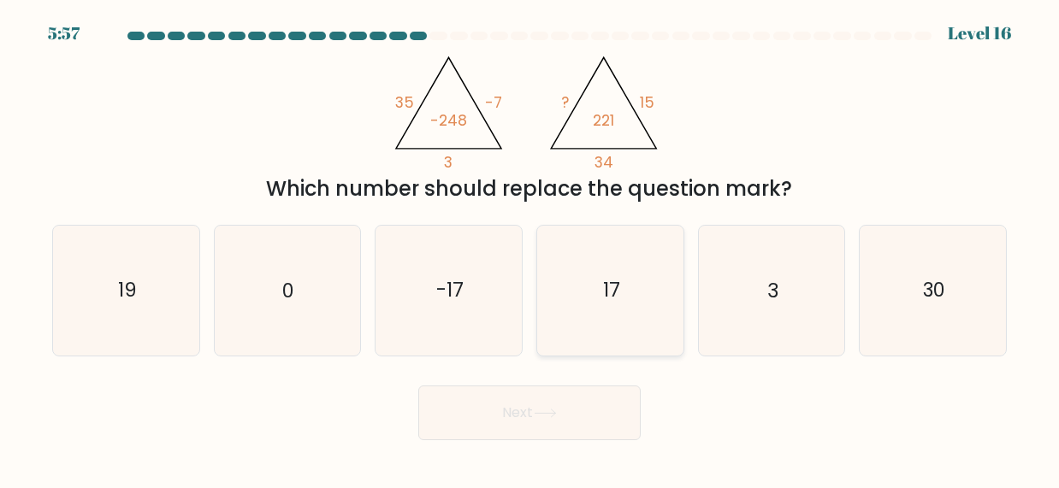
click at [629, 257] on icon "17" at bounding box center [611, 291] width 130 height 130
click at [530, 249] on input "d. 17" at bounding box center [529, 247] width 1 height 4
radio input "true"
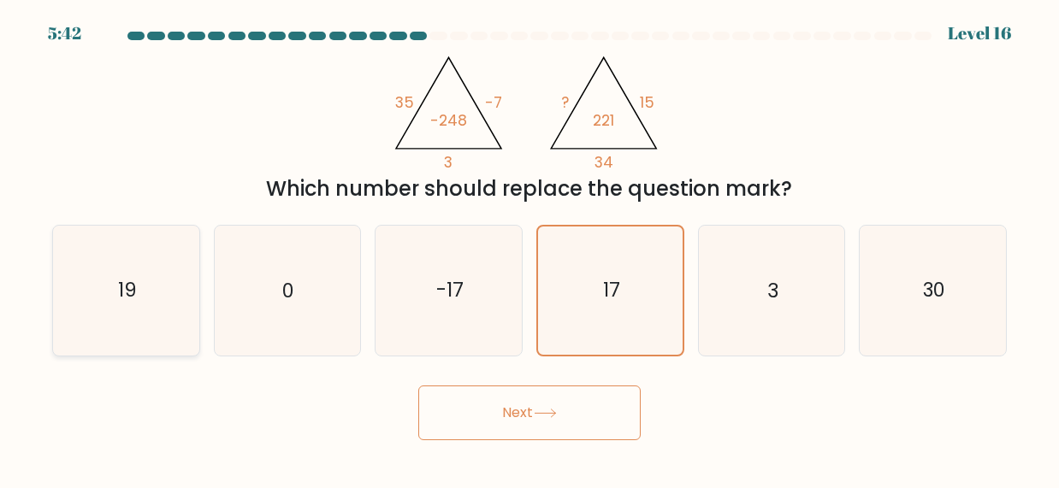
click at [151, 262] on icon "19" at bounding box center [127, 291] width 130 height 130
click at [529, 249] on input "a. 19" at bounding box center [529, 247] width 1 height 4
radio input "true"
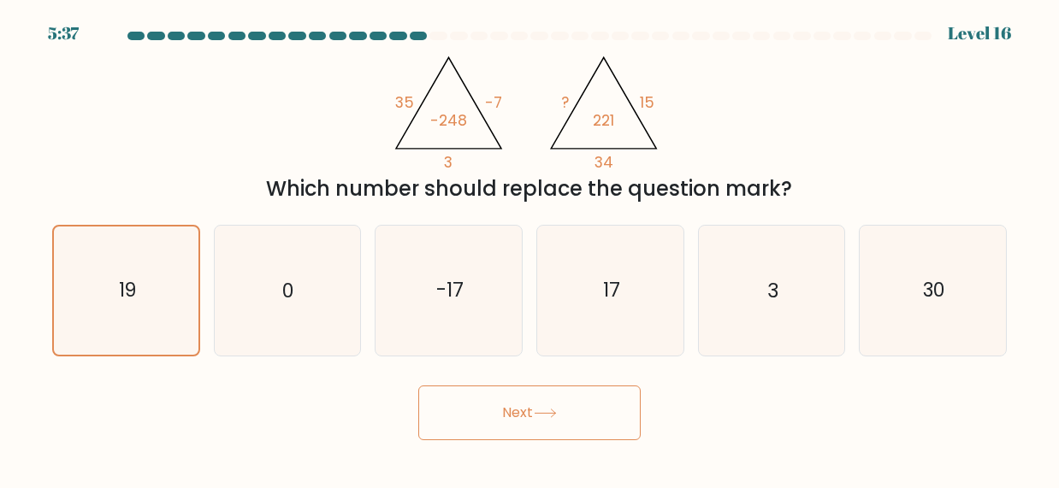
click at [442, 170] on icon "@import url('[URL][DOMAIN_NAME]); 35 -7 3 -248 @import url('[URL][DOMAIN_NAME])…" at bounding box center [530, 109] width 286 height 124
click at [445, 167] on tspan "3" at bounding box center [449, 162] width 9 height 21
drag, startPoint x: 445, startPoint y: 167, endPoint x: 492, endPoint y: 107, distance: 76.1
click at [490, 109] on icon "@import url('[URL][DOMAIN_NAME]); 35 -7 3 -248" at bounding box center [448, 111] width 123 height 126
click at [493, 106] on tspan "-7" at bounding box center [493, 102] width 17 height 21
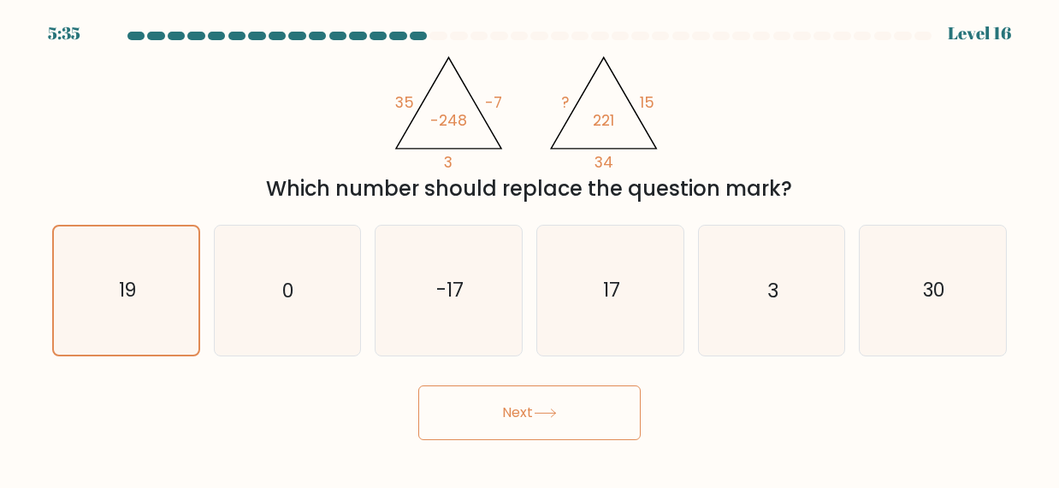
click at [606, 176] on div "Which number should replace the question mark?" at bounding box center [529, 189] width 934 height 31
click at [481, 97] on icon "@import url('[URL][DOMAIN_NAME]); 35 -7 3 -248 @import url('[URL][DOMAIN_NAME])…" at bounding box center [530, 109] width 286 height 124
click at [492, 105] on tspan "-7" at bounding box center [493, 102] width 17 height 21
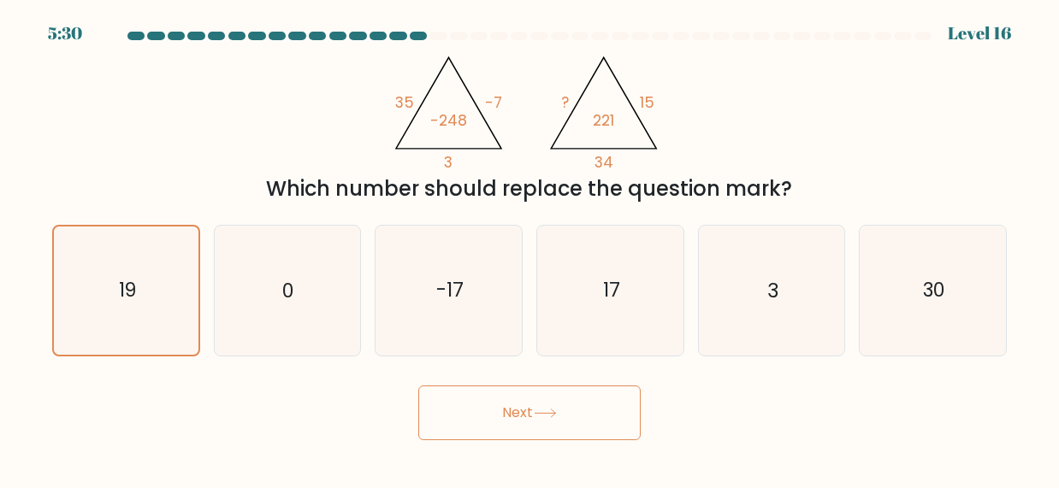
click at [391, 100] on icon "@import url('[URL][DOMAIN_NAME]); 35 -7 3 -248 @import url('[URL][DOMAIN_NAME])…" at bounding box center [530, 109] width 286 height 124
drag, startPoint x: 391, startPoint y: 100, endPoint x: 404, endPoint y: 98, distance: 12.9
click at [389, 100] on icon "@import url('[URL][DOMAIN_NAME]); 35 -7 3 -248 @import url('[URL][DOMAIN_NAME])…" at bounding box center [530, 109] width 286 height 124
click at [404, 98] on tspan "35" at bounding box center [404, 102] width 19 height 21
click at [456, 163] on icon "@import url('[URL][DOMAIN_NAME]); 35 -7 3 -248 @import url('[URL][DOMAIN_NAME])…" at bounding box center [530, 109] width 286 height 124
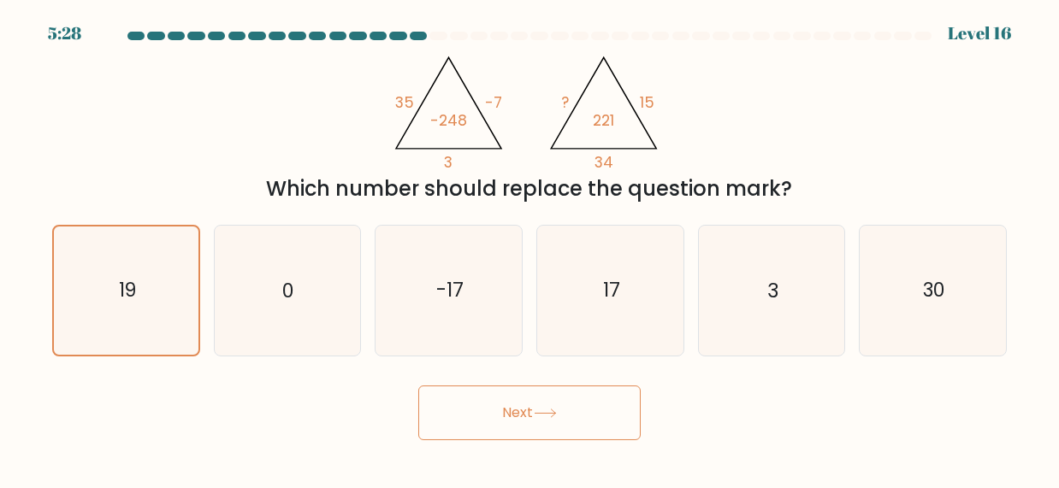
click at [452, 163] on tspan "3" at bounding box center [449, 162] width 9 height 21
drag, startPoint x: 452, startPoint y: 163, endPoint x: 600, endPoint y: 166, distance: 148.8
click at [504, 166] on icon "@import url('[URL][DOMAIN_NAME]); 35 -7 3 -248 @import url('[URL][DOMAIN_NAME])…" at bounding box center [530, 109] width 286 height 124
click at [614, 165] on icon "@import url('[URL][DOMAIN_NAME]); 35 -7 3 -248 @import url('[URL][DOMAIN_NAME])…" at bounding box center [530, 109] width 286 height 124
click at [613, 165] on icon "@import url('[URL][DOMAIN_NAME]); 35 -7 3 -248 @import url('[URL][DOMAIN_NAME])…" at bounding box center [530, 109] width 286 height 124
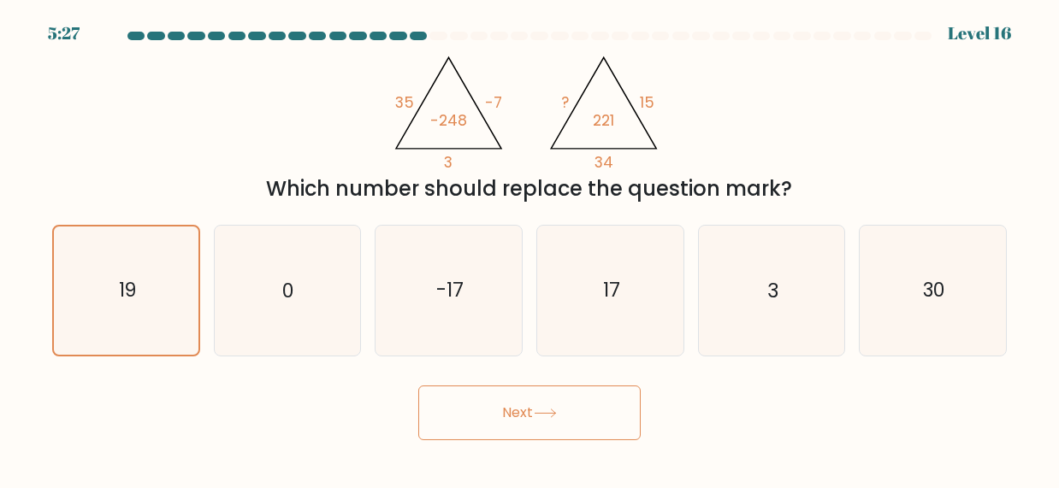
click at [608, 165] on tspan "34" at bounding box center [603, 162] width 19 height 21
click at [651, 97] on tspan "15" at bounding box center [647, 102] width 15 height 21
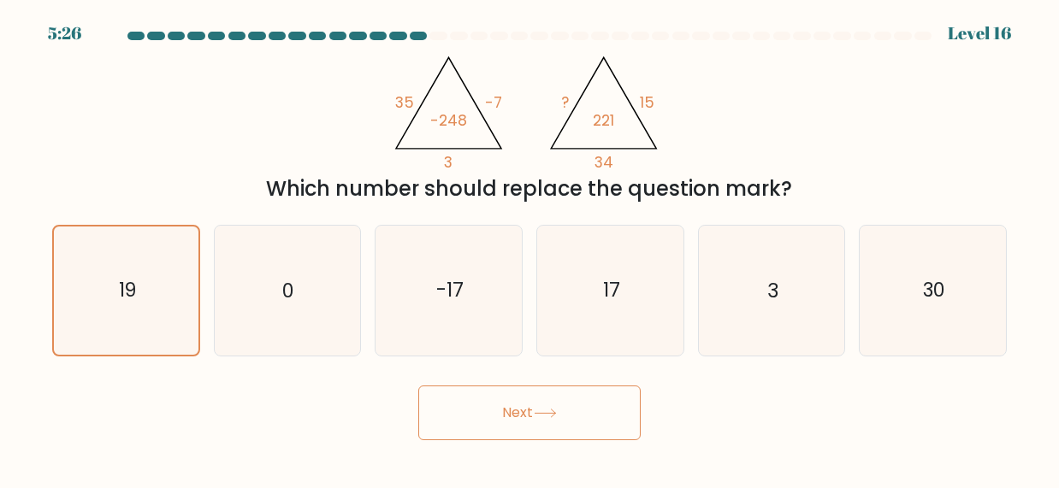
click at [652, 98] on tspan "15" at bounding box center [647, 102] width 15 height 21
click at [652, 100] on tspan "15" at bounding box center [647, 102] width 15 height 21
click at [442, 160] on icon "@import url('[URL][DOMAIN_NAME]); 35 -7 3 -248 @import url('[URL][DOMAIN_NAME])…" at bounding box center [530, 109] width 286 height 124
drag, startPoint x: 445, startPoint y: 162, endPoint x: 514, endPoint y: 98, distance: 94.4
click at [514, 98] on icon "@import url('[URL][DOMAIN_NAME]); 35 -7 3 -248 @import url('[URL][DOMAIN_NAME])…" at bounding box center [530, 109] width 286 height 124
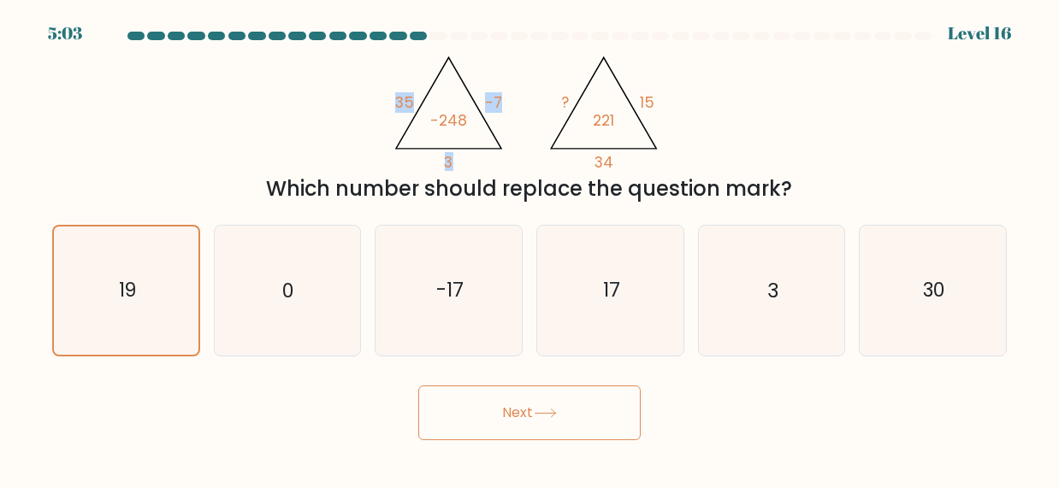
drag, startPoint x: 388, startPoint y: 97, endPoint x: 467, endPoint y: 169, distance: 106.5
click at [467, 169] on icon "@import url('[URL][DOMAIN_NAME]); 35 -7 3 -248 @import url('[URL][DOMAIN_NAME])…" at bounding box center [530, 109] width 286 height 124
click at [461, 168] on icon "@import url('[URL][DOMAIN_NAME]); 35 -7 3 -248 @import url('[URL][DOMAIN_NAME])…" at bounding box center [530, 109] width 286 height 124
click at [454, 121] on tspan "-248" at bounding box center [448, 120] width 37 height 21
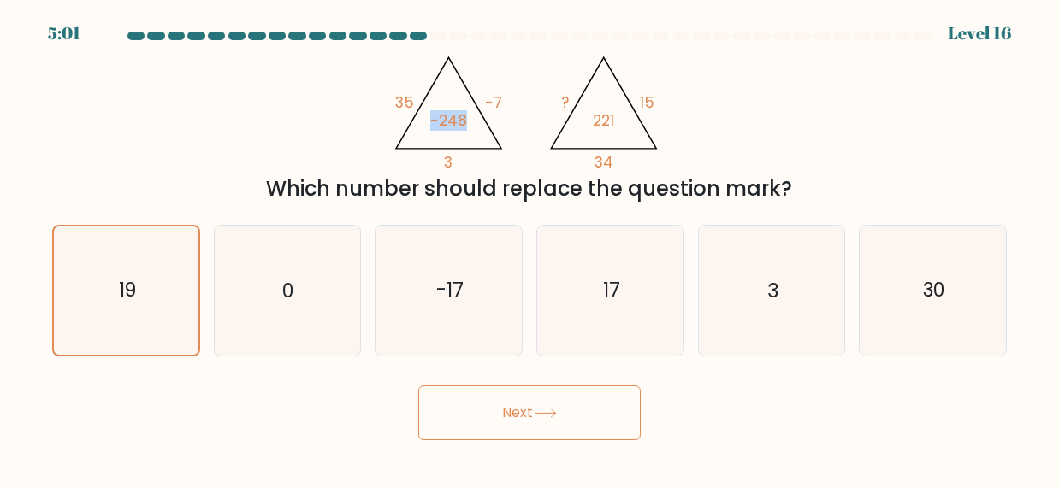
click at [454, 121] on tspan "-248" at bounding box center [448, 120] width 37 height 21
click at [422, 154] on icon "@import url('[URL][DOMAIN_NAME]); 35 -7 3 -248 @import url('[URL][DOMAIN_NAME])…" at bounding box center [530, 109] width 286 height 124
click at [404, 107] on tspan "35" at bounding box center [404, 102] width 19 height 21
click at [405, 98] on tspan "35" at bounding box center [404, 102] width 19 height 21
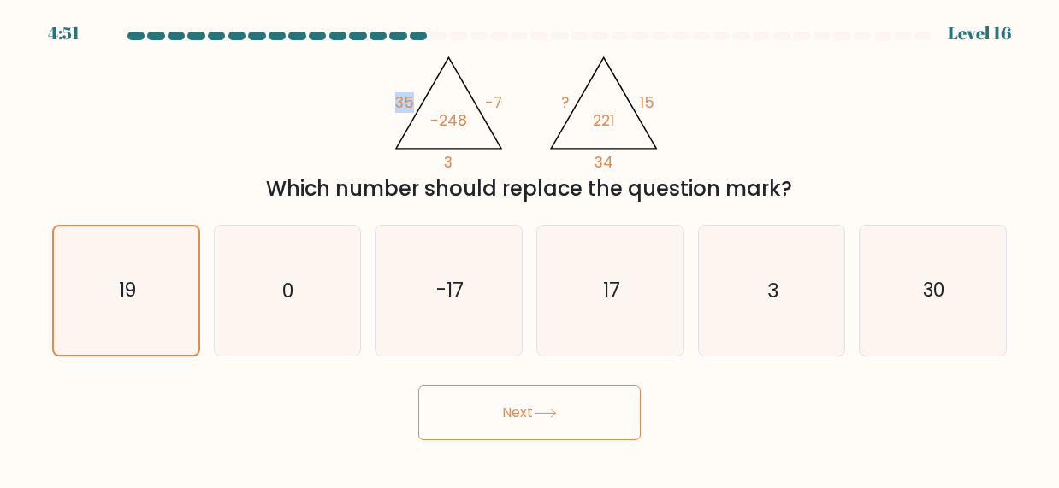
click at [407, 98] on tspan "35" at bounding box center [404, 102] width 19 height 21
click at [410, 98] on tspan "35" at bounding box center [404, 102] width 19 height 21
click at [500, 94] on icon "@import url('[URL][DOMAIN_NAME]); 35 -7 3 -248 @import url('[URL][DOMAIN_NAME])…" at bounding box center [530, 109] width 286 height 124
click at [495, 94] on tspan "-7" at bounding box center [493, 102] width 17 height 21
click at [493, 98] on tspan "-7" at bounding box center [493, 102] width 17 height 21
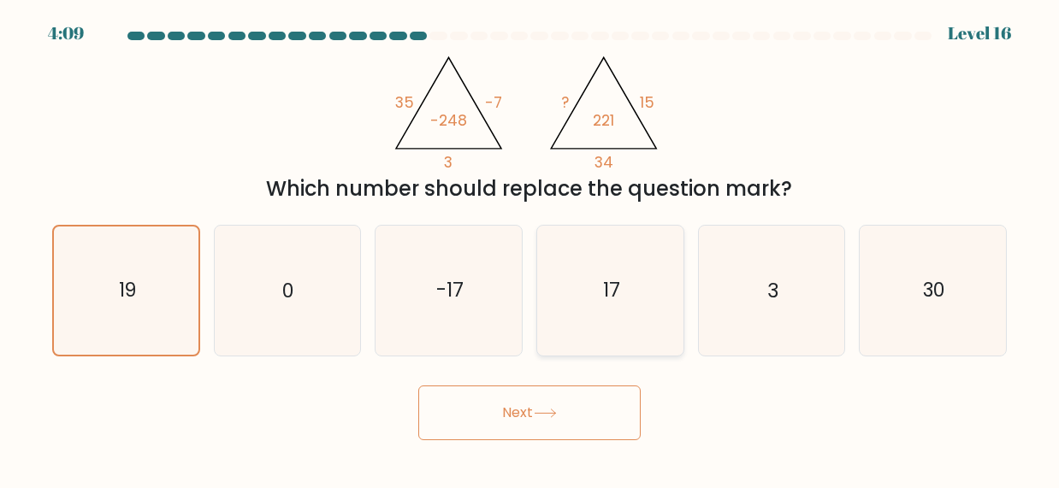
click at [595, 257] on icon "17" at bounding box center [611, 291] width 130 height 130
click at [530, 249] on input "d. 17" at bounding box center [529, 247] width 1 height 4
radio input "true"
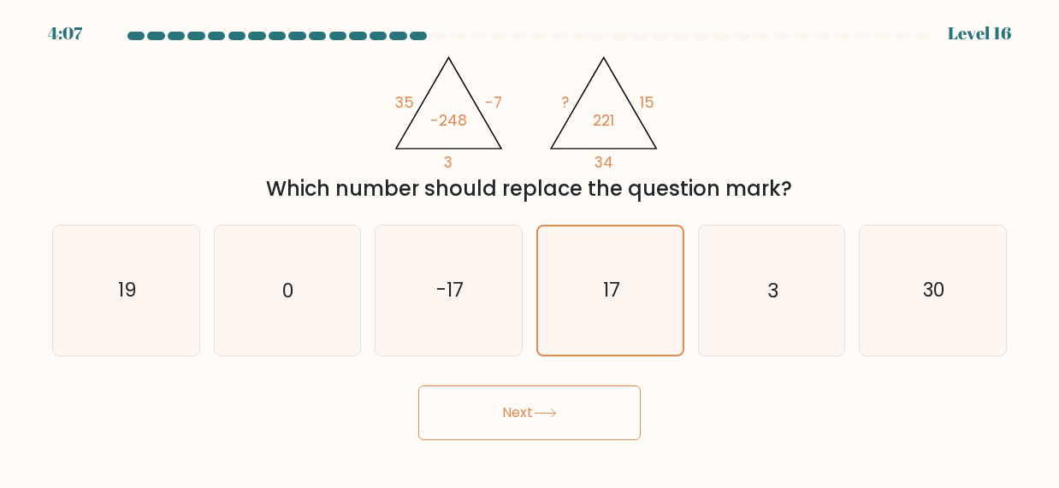
click at [487, 393] on button "Next" at bounding box center [529, 413] width 222 height 55
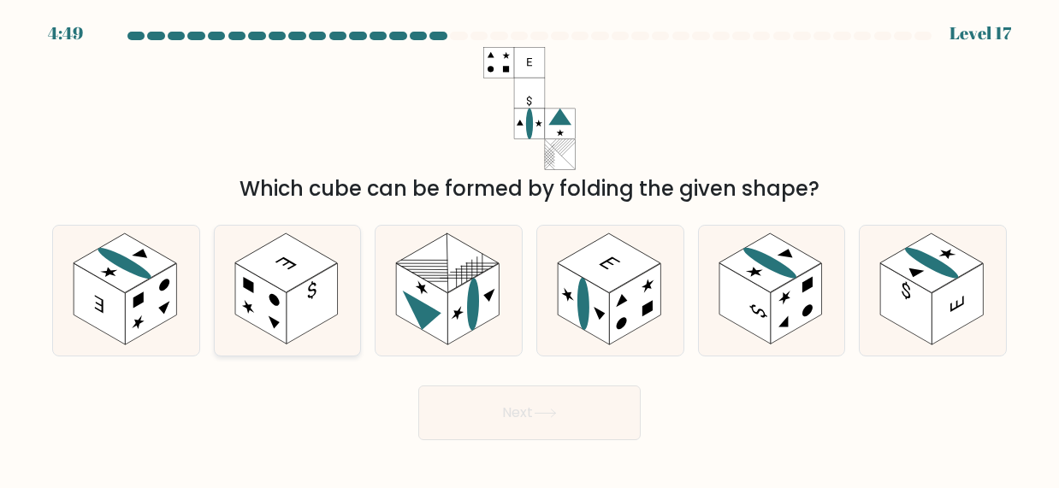
click at [310, 322] on rect at bounding box center [311, 303] width 51 height 81
click at [529, 249] on input "b." at bounding box center [529, 247] width 1 height 4
radio input "true"
click at [171, 328] on icon at bounding box center [126, 291] width 146 height 130
click at [529, 249] on input "a." at bounding box center [529, 247] width 1 height 4
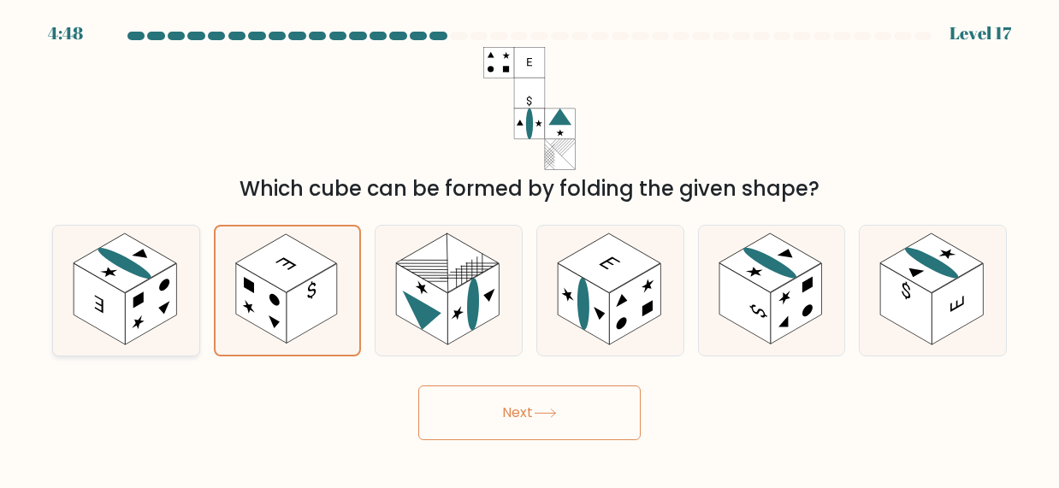
radio input "true"
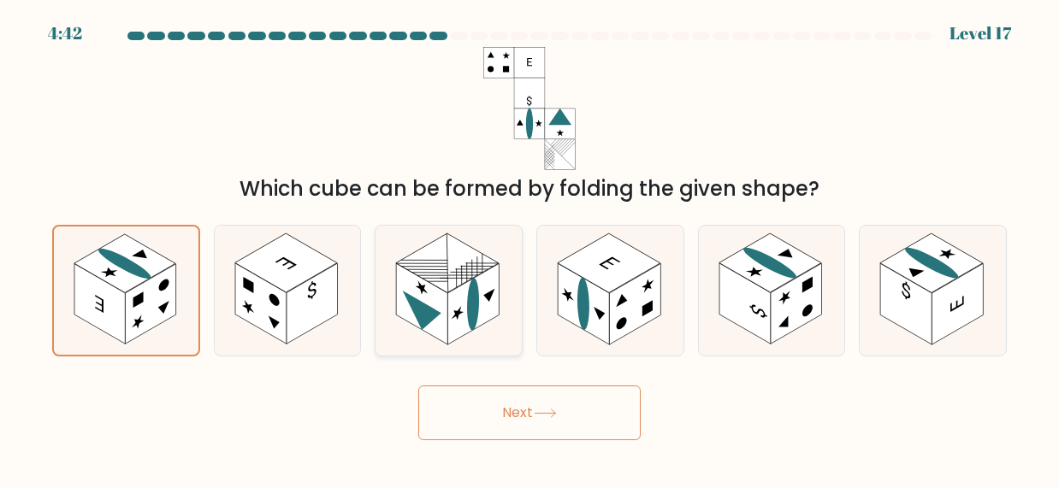
click at [405, 311] on rect at bounding box center [421, 303] width 51 height 81
click at [529, 249] on input "c." at bounding box center [529, 247] width 1 height 4
radio input "true"
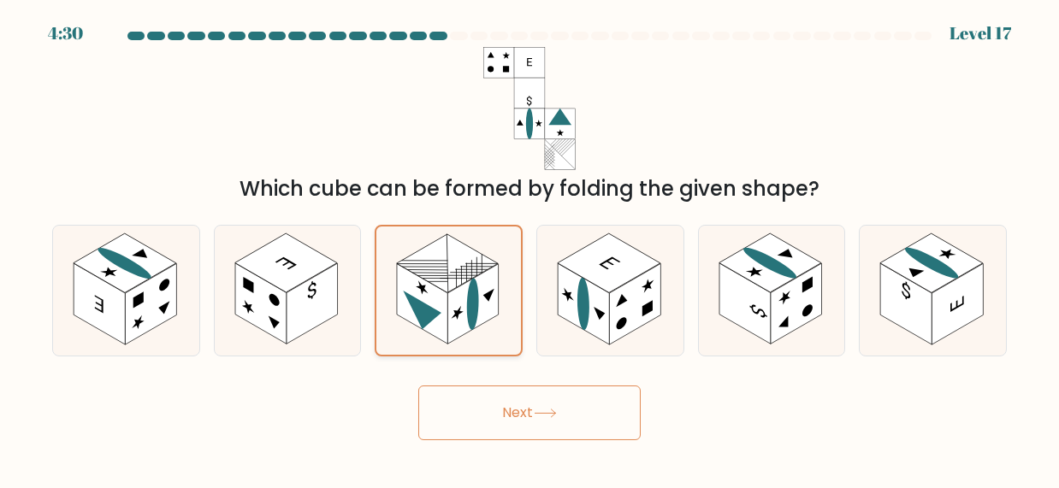
click at [410, 313] on rect at bounding box center [422, 304] width 50 height 80
click at [529, 249] on input "c." at bounding box center [529, 247] width 1 height 4
click at [567, 417] on button "Next" at bounding box center [529, 413] width 222 height 55
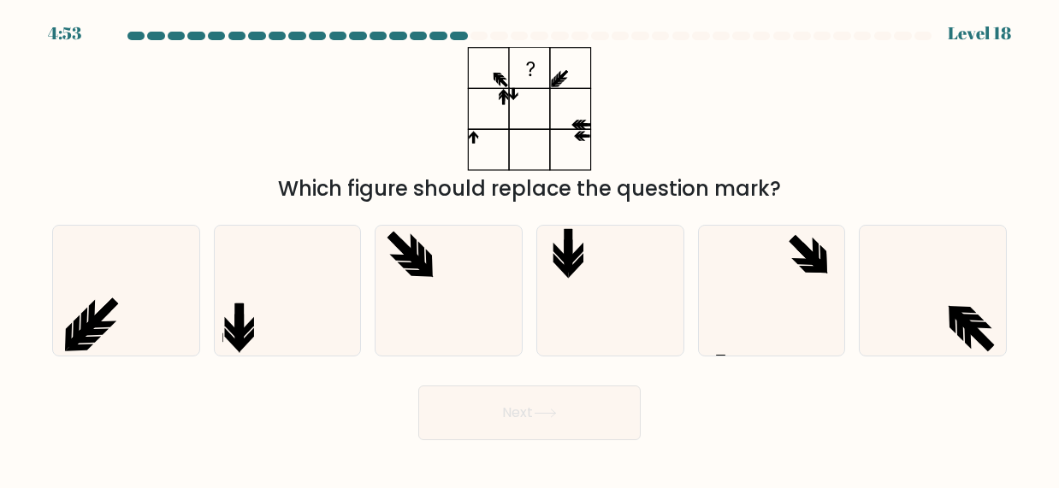
click at [513, 133] on icon at bounding box center [529, 109] width 214 height 124
click at [587, 94] on icon at bounding box center [529, 109] width 214 height 124
drag, startPoint x: 504, startPoint y: 68, endPoint x: 493, endPoint y: 68, distance: 10.3
click at [500, 68] on icon at bounding box center [529, 109] width 214 height 124
click at [257, 290] on icon at bounding box center [287, 291] width 130 height 130
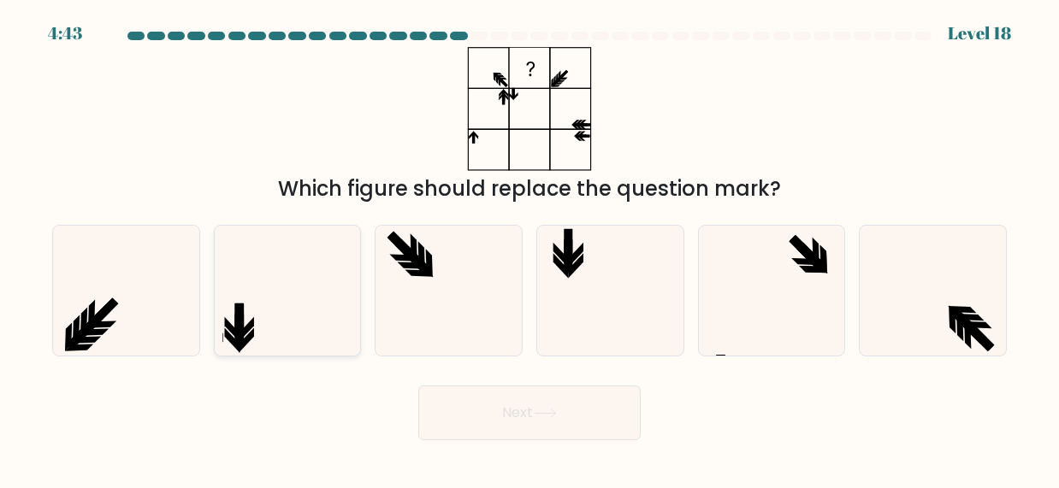
click at [529, 249] on input "b." at bounding box center [529, 247] width 1 height 4
radio input "true"
click at [585, 290] on icon at bounding box center [611, 291] width 130 height 130
click at [530, 249] on input "d." at bounding box center [529, 247] width 1 height 4
radio input "true"
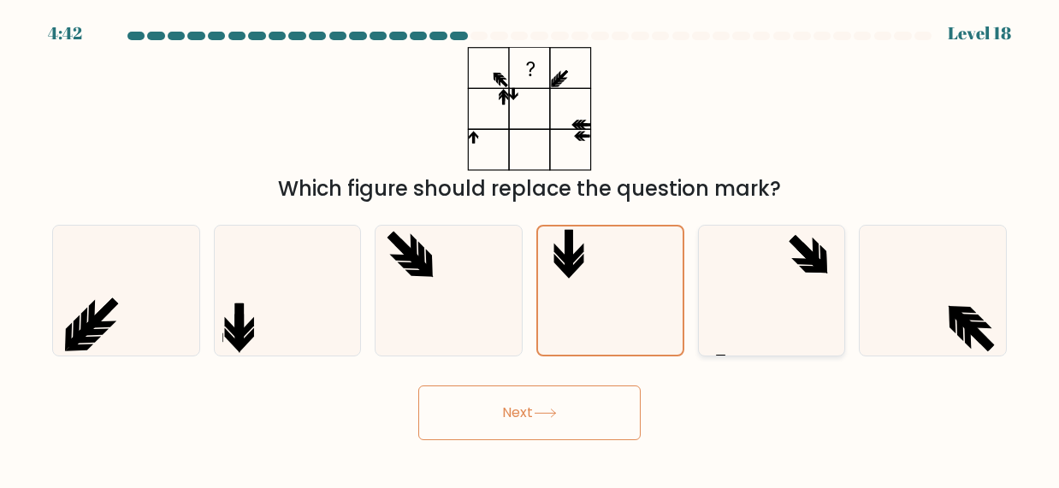
click at [800, 278] on icon at bounding box center [771, 291] width 130 height 130
click at [530, 249] on input "e." at bounding box center [529, 247] width 1 height 4
radio input "true"
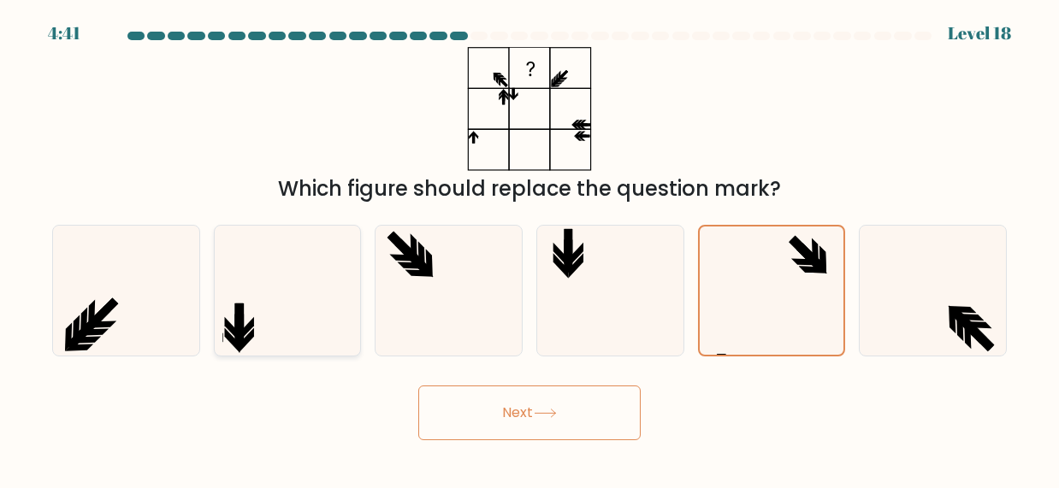
click at [280, 286] on icon at bounding box center [287, 291] width 130 height 130
click at [529, 249] on input "b." at bounding box center [529, 247] width 1 height 4
radio input "true"
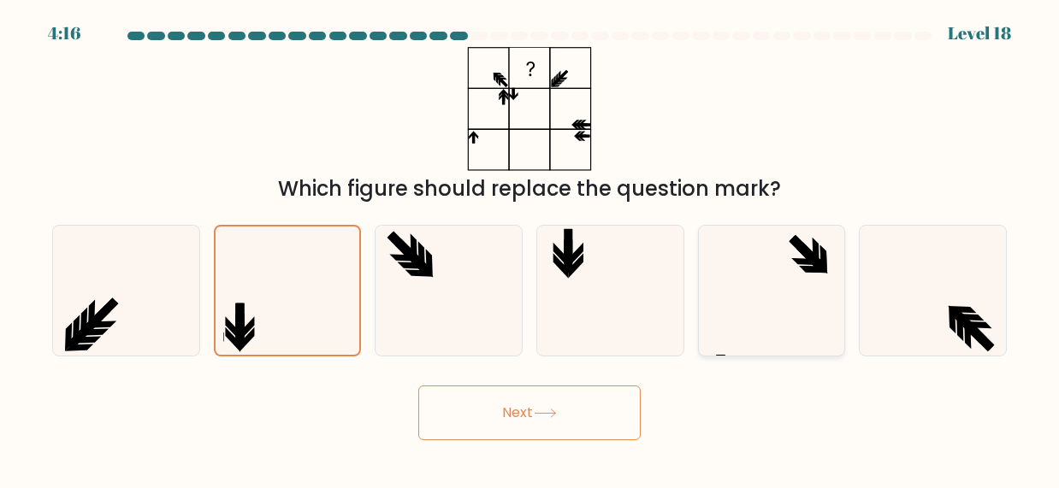
click at [786, 298] on icon at bounding box center [771, 291] width 130 height 130
click at [530, 249] on input "e." at bounding box center [529, 247] width 1 height 4
radio input "true"
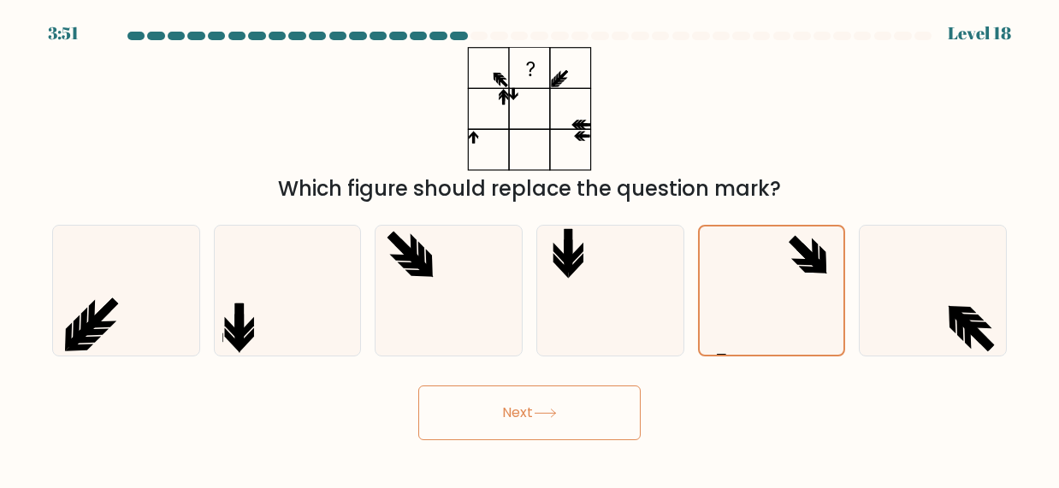
click at [509, 416] on button "Next" at bounding box center [529, 413] width 222 height 55
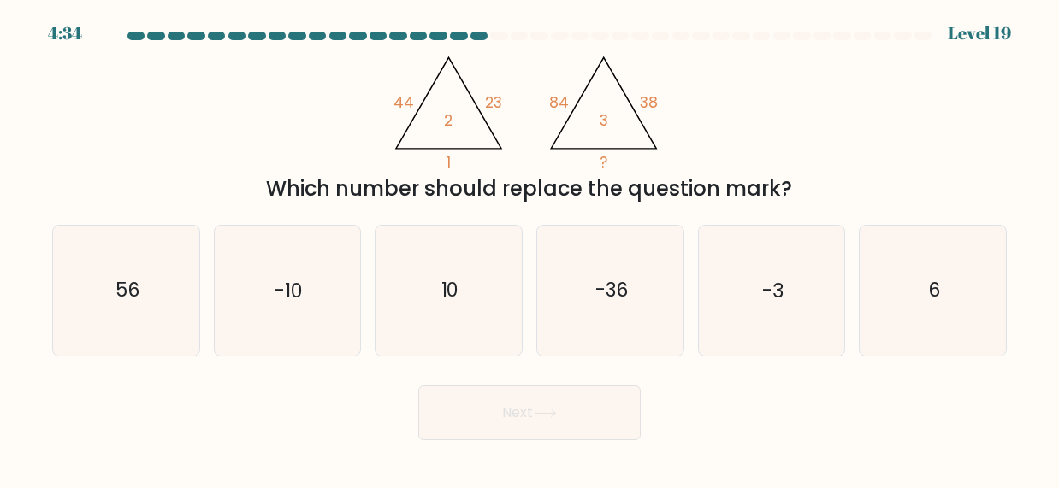
click at [450, 163] on tspan "1" at bounding box center [448, 162] width 4 height 21
drag, startPoint x: 479, startPoint y: 116, endPoint x: 493, endPoint y: 110, distance: 14.9
click at [482, 115] on icon "@import url('[URL][DOMAIN_NAME]); 44 23 1 2 @import url('[URL][DOMAIN_NAME]); 8…" at bounding box center [530, 109] width 286 height 124
click at [493, 109] on tspan "23" at bounding box center [493, 102] width 17 height 21
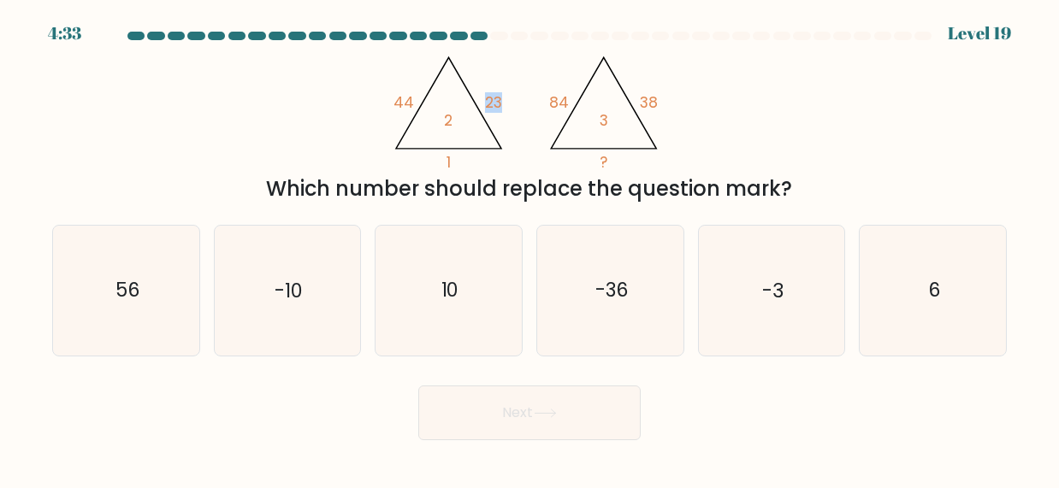
click at [493, 109] on tspan "23" at bounding box center [493, 102] width 17 height 21
click at [454, 171] on div "@import url('[URL][DOMAIN_NAME]); 44 23 1 2 @import url('[URL][DOMAIN_NAME]); 8…" at bounding box center [529, 125] width 975 height 157
click at [654, 147] on icon "@import url('[URL][DOMAIN_NAME]); 44 23 1 2 @import url('[URL][DOMAIN_NAME]); 8…" at bounding box center [530, 109] width 286 height 124
click at [517, 297] on div "10" at bounding box center [449, 291] width 148 height 132
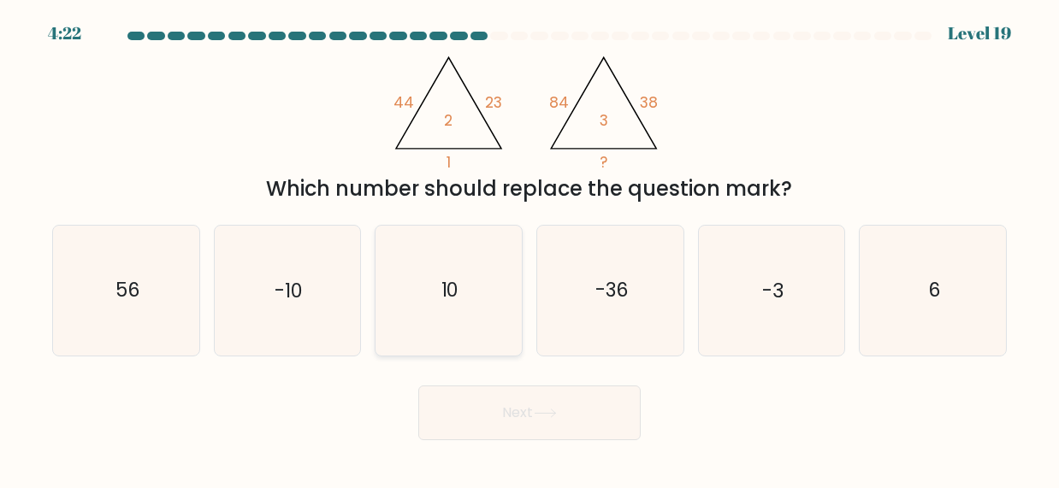
click at [529, 249] on input "c. 10" at bounding box center [529, 247] width 1 height 4
radio input "true"
click at [550, 435] on button "Next" at bounding box center [529, 413] width 222 height 55
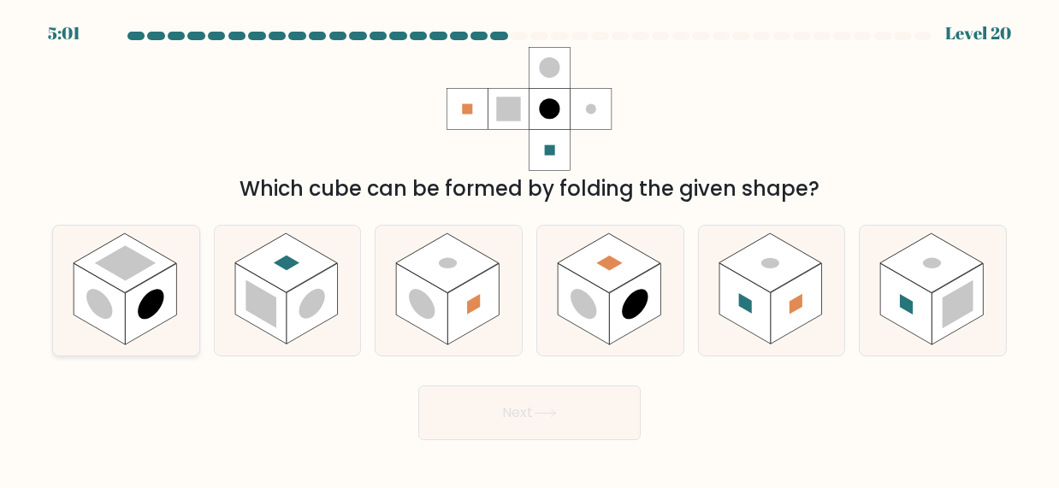
click at [138, 332] on rect at bounding box center [150, 303] width 51 height 81
click at [529, 249] on input "a." at bounding box center [529, 247] width 1 height 4
radio input "true"
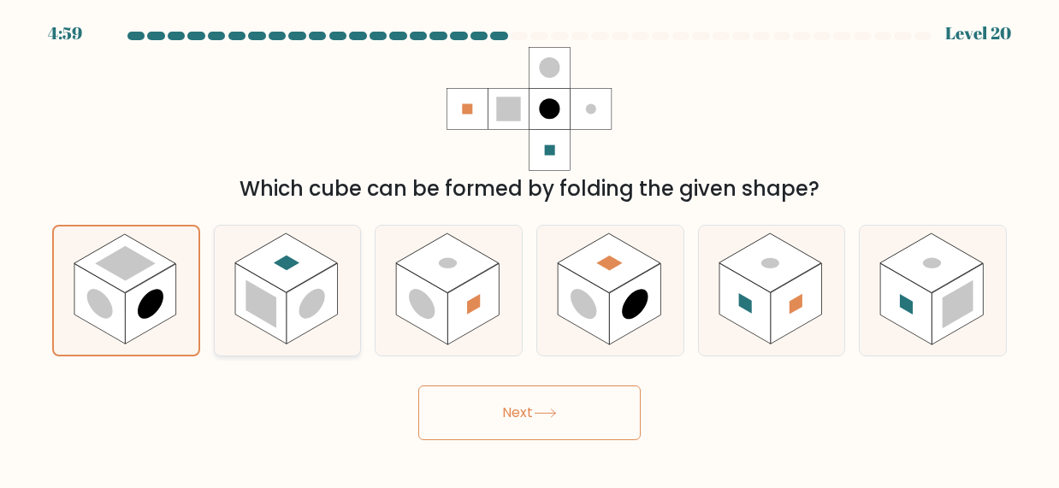
click at [229, 338] on icon at bounding box center [288, 291] width 146 height 130
click at [529, 249] on input "b." at bounding box center [529, 247] width 1 height 4
radio input "true"
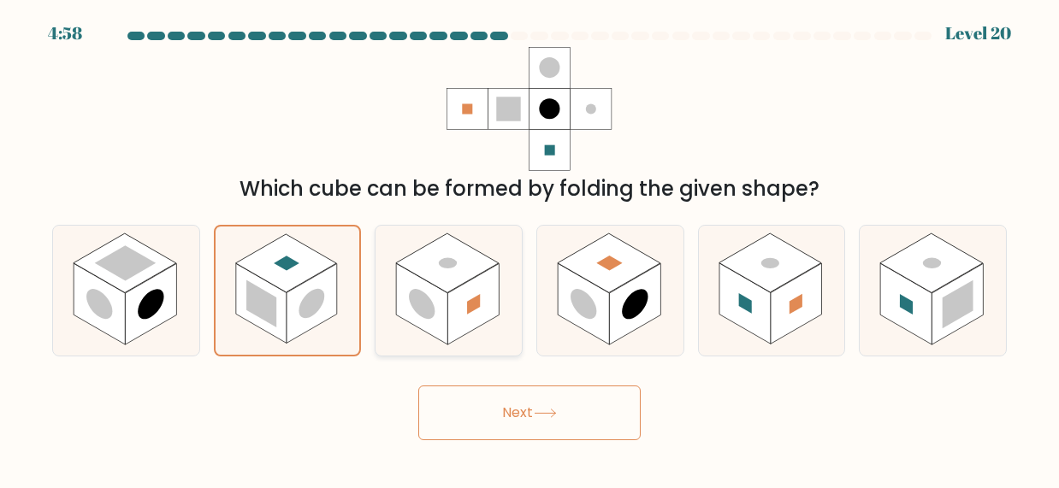
click at [434, 316] on rect at bounding box center [421, 303] width 51 height 81
click at [529, 249] on input "c." at bounding box center [529, 247] width 1 height 4
radio input "true"
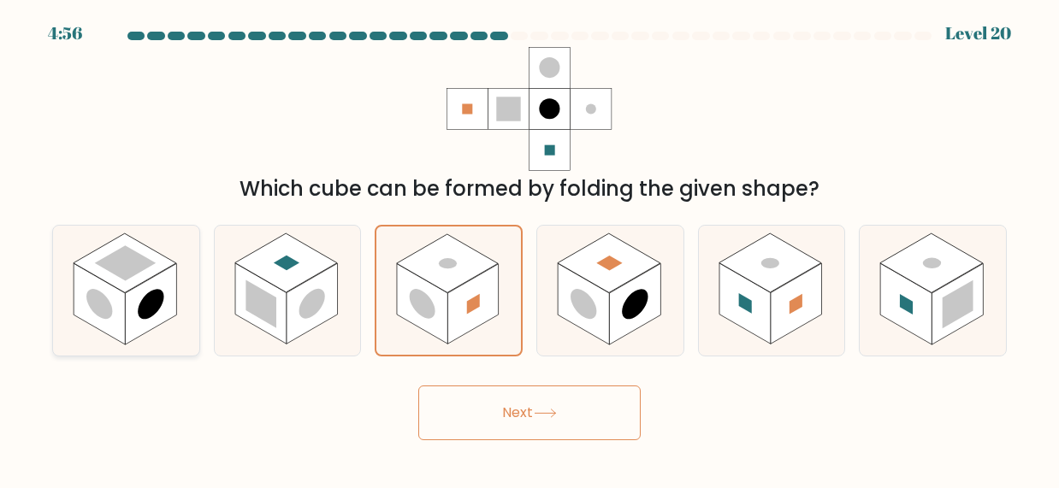
click at [123, 329] on rect at bounding box center [99, 303] width 51 height 81
click at [529, 249] on input "a." at bounding box center [529, 247] width 1 height 4
radio input "true"
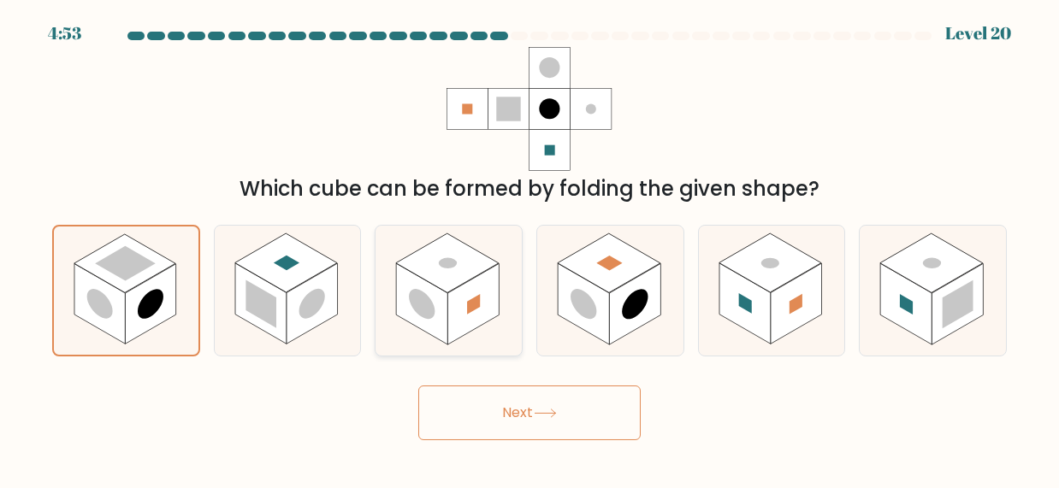
click at [409, 316] on rect at bounding box center [421, 303] width 51 height 81
click at [529, 249] on input "c." at bounding box center [529, 247] width 1 height 4
radio input "true"
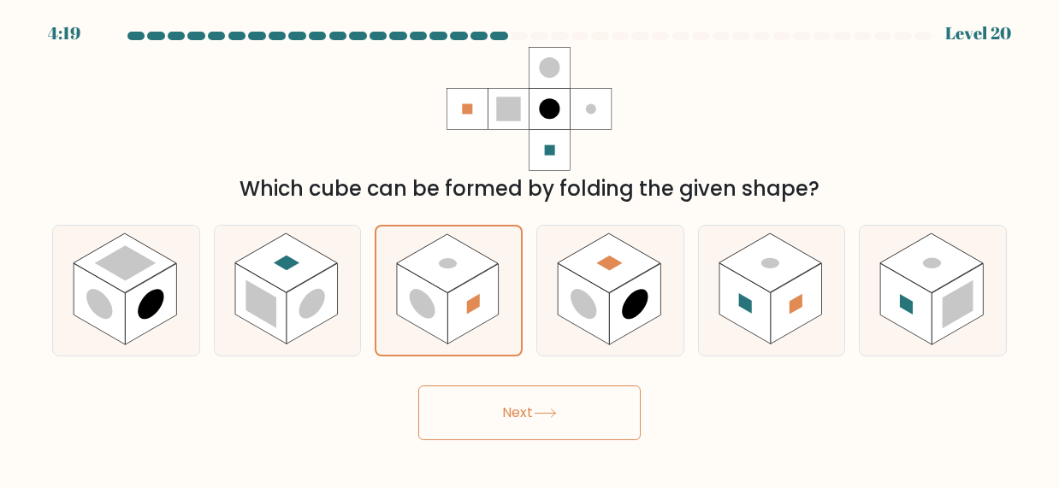
click at [540, 410] on icon at bounding box center [545, 413] width 23 height 9
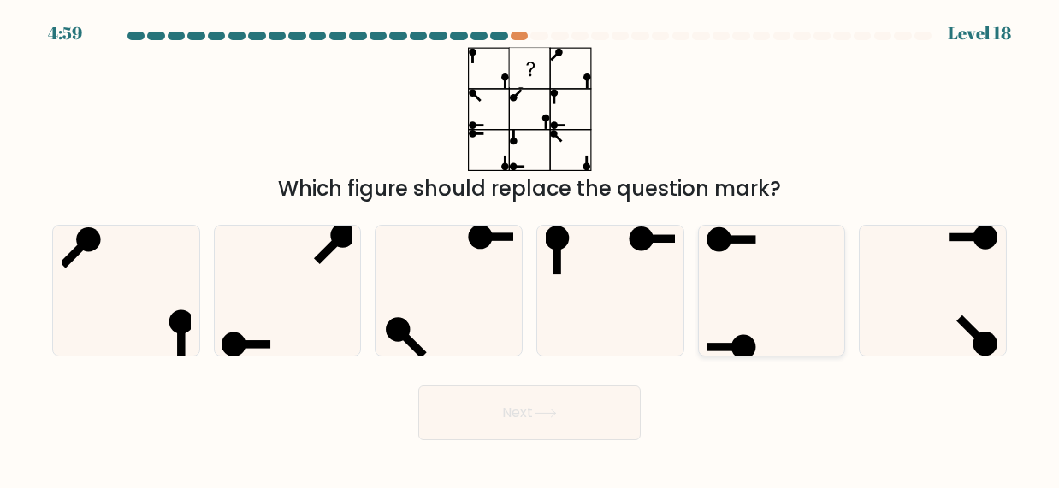
click at [750, 307] on icon at bounding box center [771, 291] width 130 height 130
click at [530, 249] on input "e." at bounding box center [529, 247] width 1 height 4
radio input "true"
click at [551, 420] on button "Next" at bounding box center [529, 413] width 222 height 55
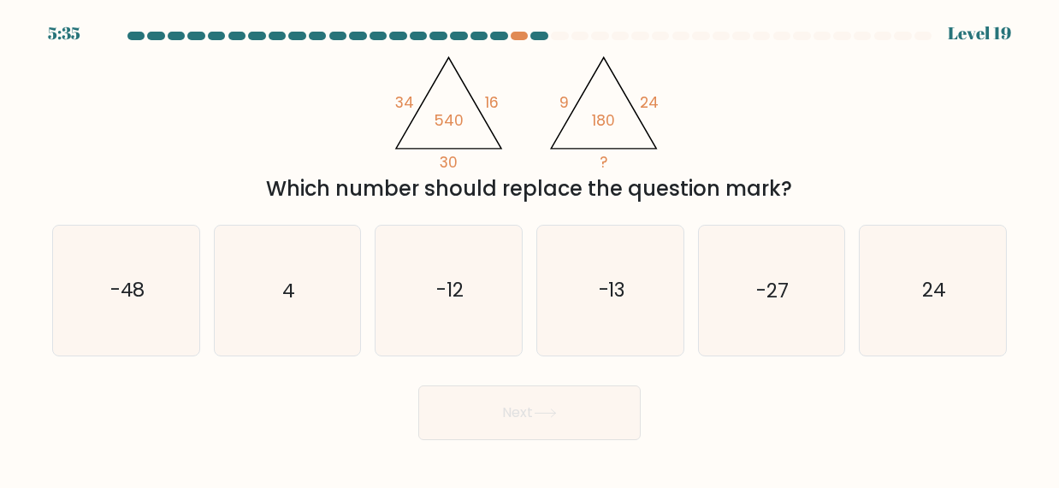
click at [450, 163] on tspan "30" at bounding box center [449, 162] width 18 height 21
click at [393, 104] on icon "@import url('[URL][DOMAIN_NAME]); 34 16 30 540 @import url('[URL][DOMAIN_NAME])…" at bounding box center [530, 109] width 286 height 124
click at [396, 103] on tspan "34" at bounding box center [404, 102] width 19 height 21
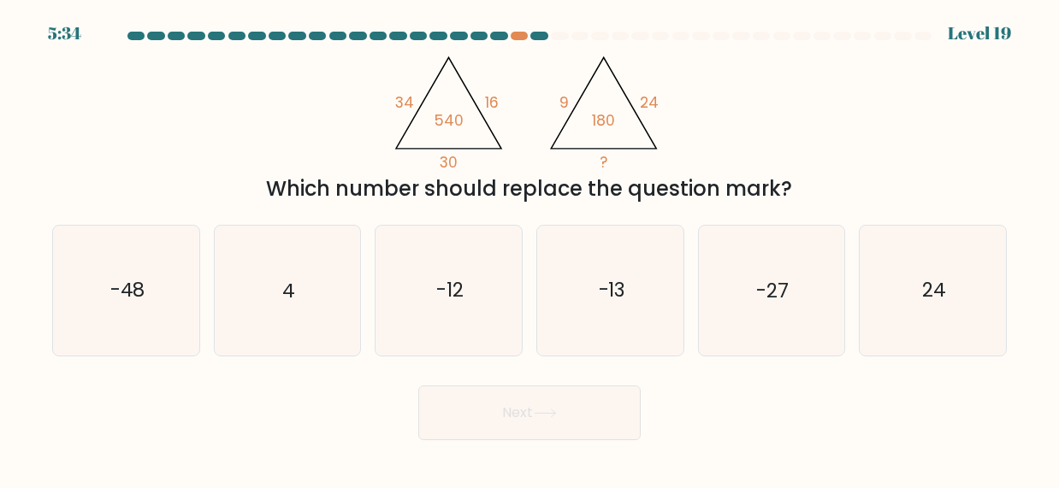
click at [477, 97] on icon "@import url('[URL][DOMAIN_NAME]); 34 16 30 540 @import url('[URL][DOMAIN_NAME])…" at bounding box center [530, 109] width 286 height 124
click at [490, 99] on tspan "16" at bounding box center [492, 102] width 14 height 21
click at [493, 103] on tspan "16" at bounding box center [492, 102] width 14 height 21
click at [567, 108] on tspan "9" at bounding box center [563, 102] width 9 height 21
click at [563, 109] on tspan "9" at bounding box center [563, 102] width 9 height 21
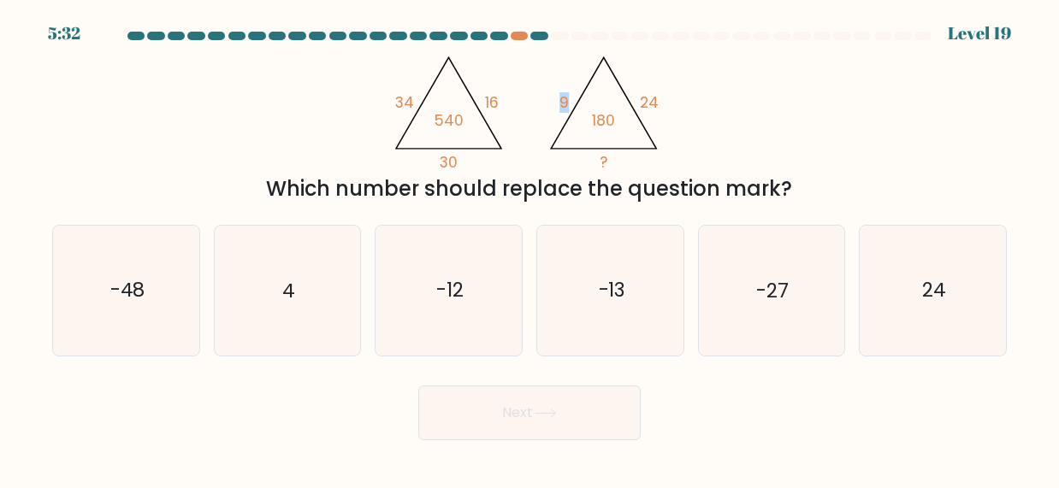
click at [563, 109] on tspan "9" at bounding box center [563, 102] width 9 height 21
click at [657, 109] on icon "@import url('[URL][DOMAIN_NAME]); 34 16 30 540 @import url('[URL][DOMAIN_NAME])…" at bounding box center [530, 109] width 286 height 124
click at [647, 106] on tspan "24" at bounding box center [649, 102] width 19 height 21
click at [702, 120] on div "@import url('[URL][DOMAIN_NAME]); 34 16 30 540 @import url('[URL][DOMAIN_NAME])…" at bounding box center [529, 125] width 975 height 157
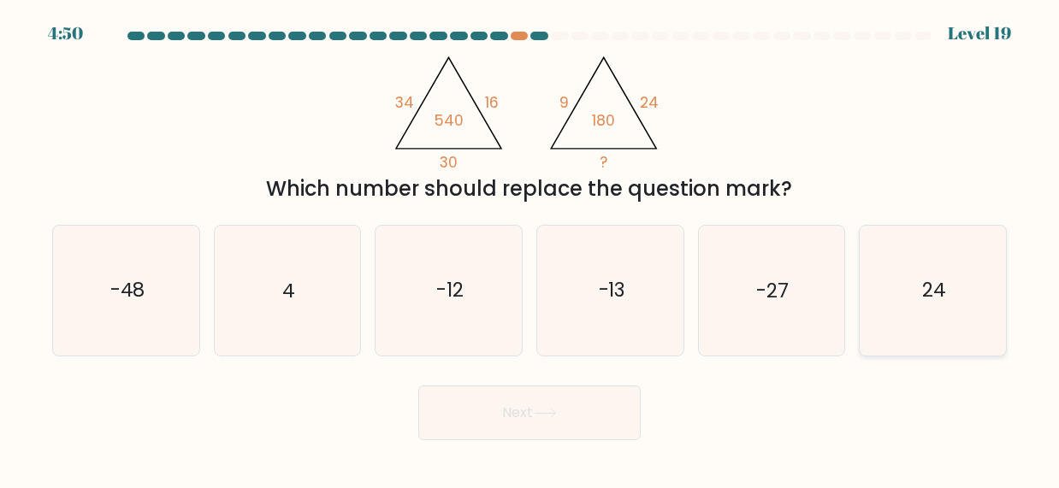
click at [915, 319] on icon "24" at bounding box center [933, 291] width 130 height 130
click at [530, 249] on input "f. 24" at bounding box center [529, 247] width 1 height 4
radio input "true"
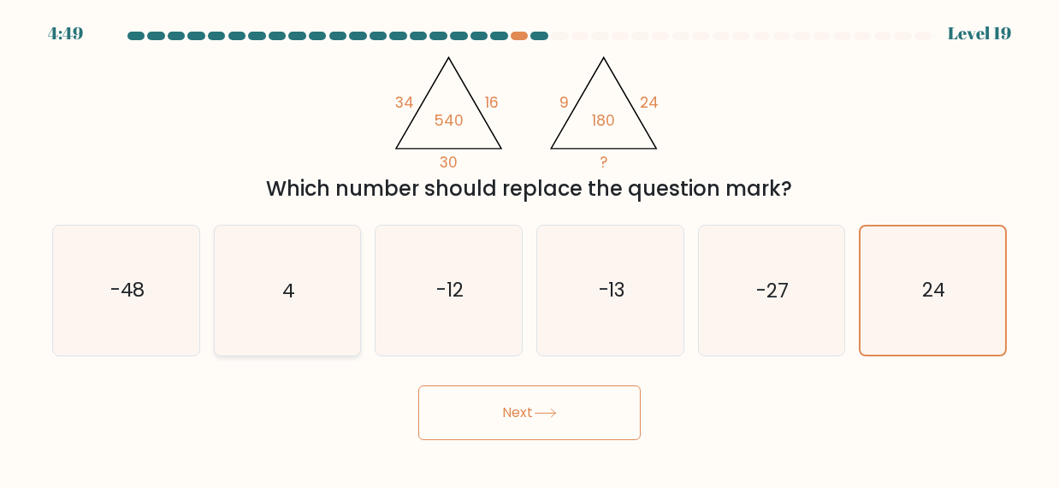
click at [291, 327] on icon "4" at bounding box center [287, 291] width 130 height 130
click at [529, 249] on input "b. 4" at bounding box center [529, 247] width 1 height 4
radio input "true"
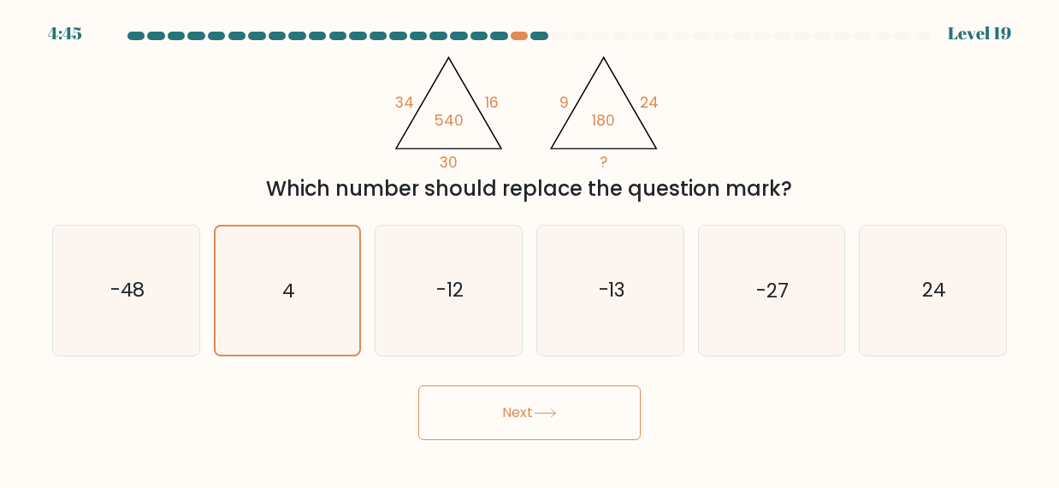
click at [534, 440] on button "Next" at bounding box center [529, 413] width 222 height 55
